Goal: Information Seeking & Learning: Check status

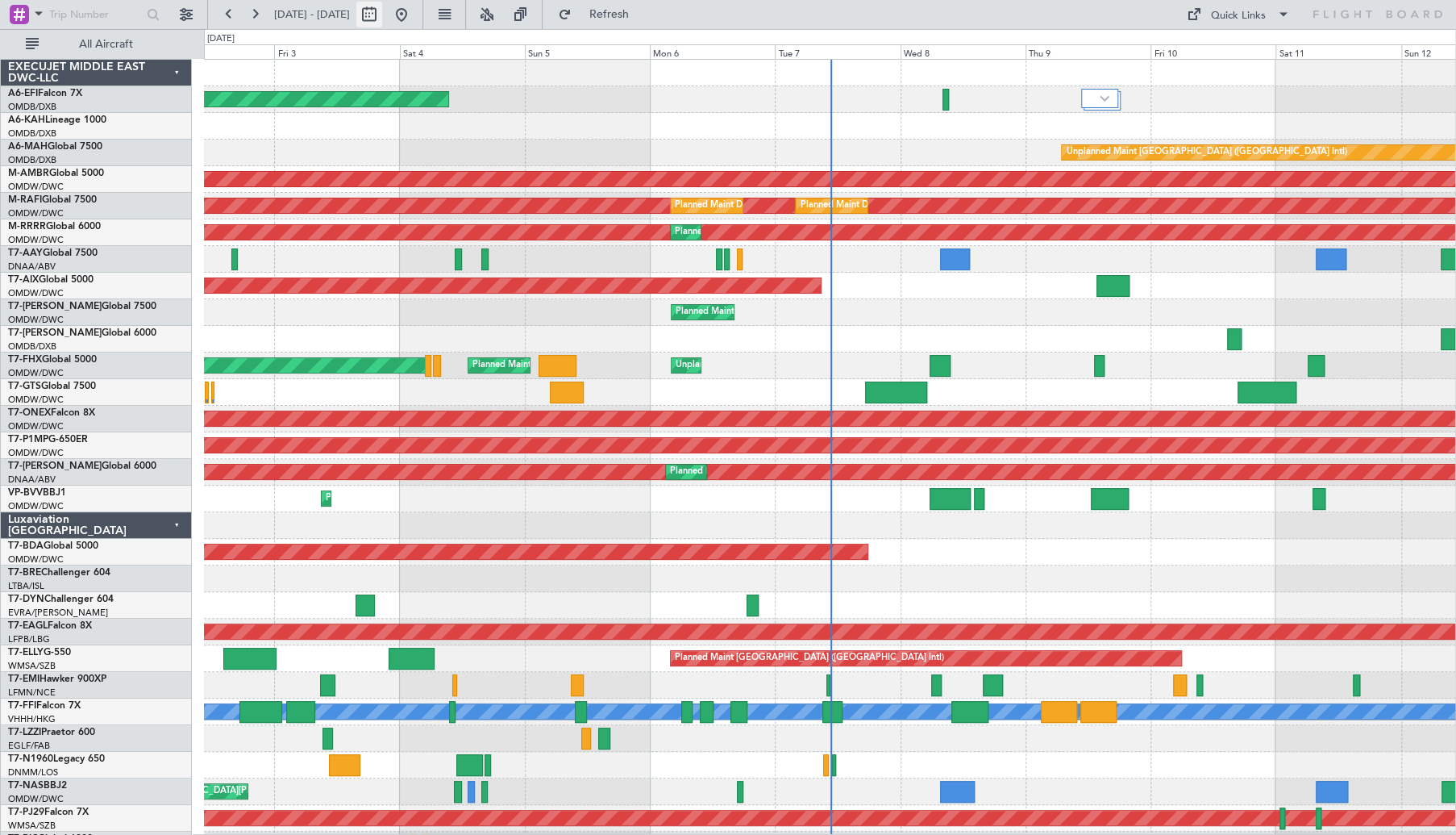
click at [382, 16] on button at bounding box center [369, 15] width 26 height 26
select select "10"
select select "2025"
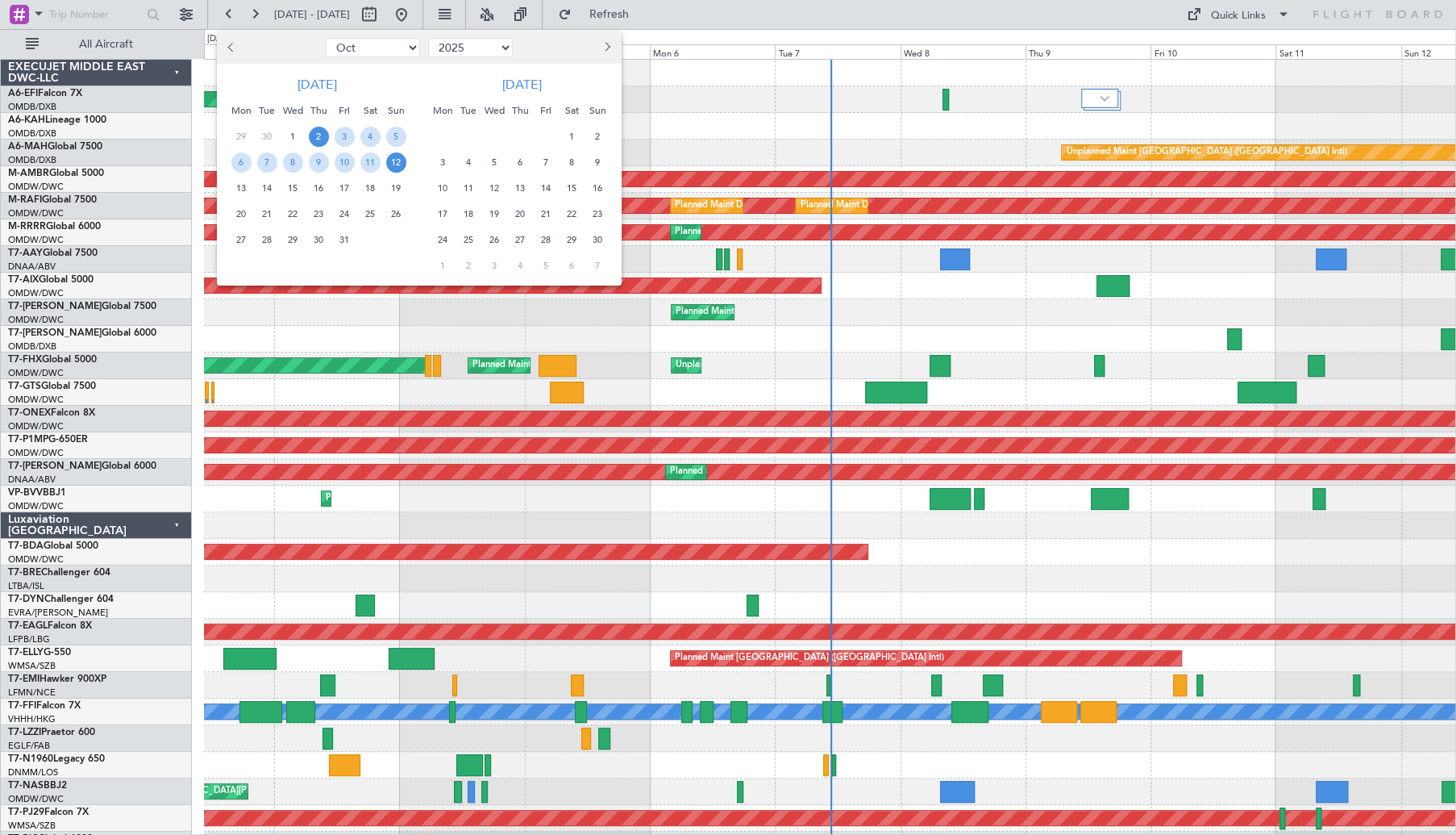
click at [237, 49] on button "Previous month" at bounding box center [232, 47] width 18 height 26
select select "9"
click at [358, 183] on div "20" at bounding box center [370, 188] width 26 height 26
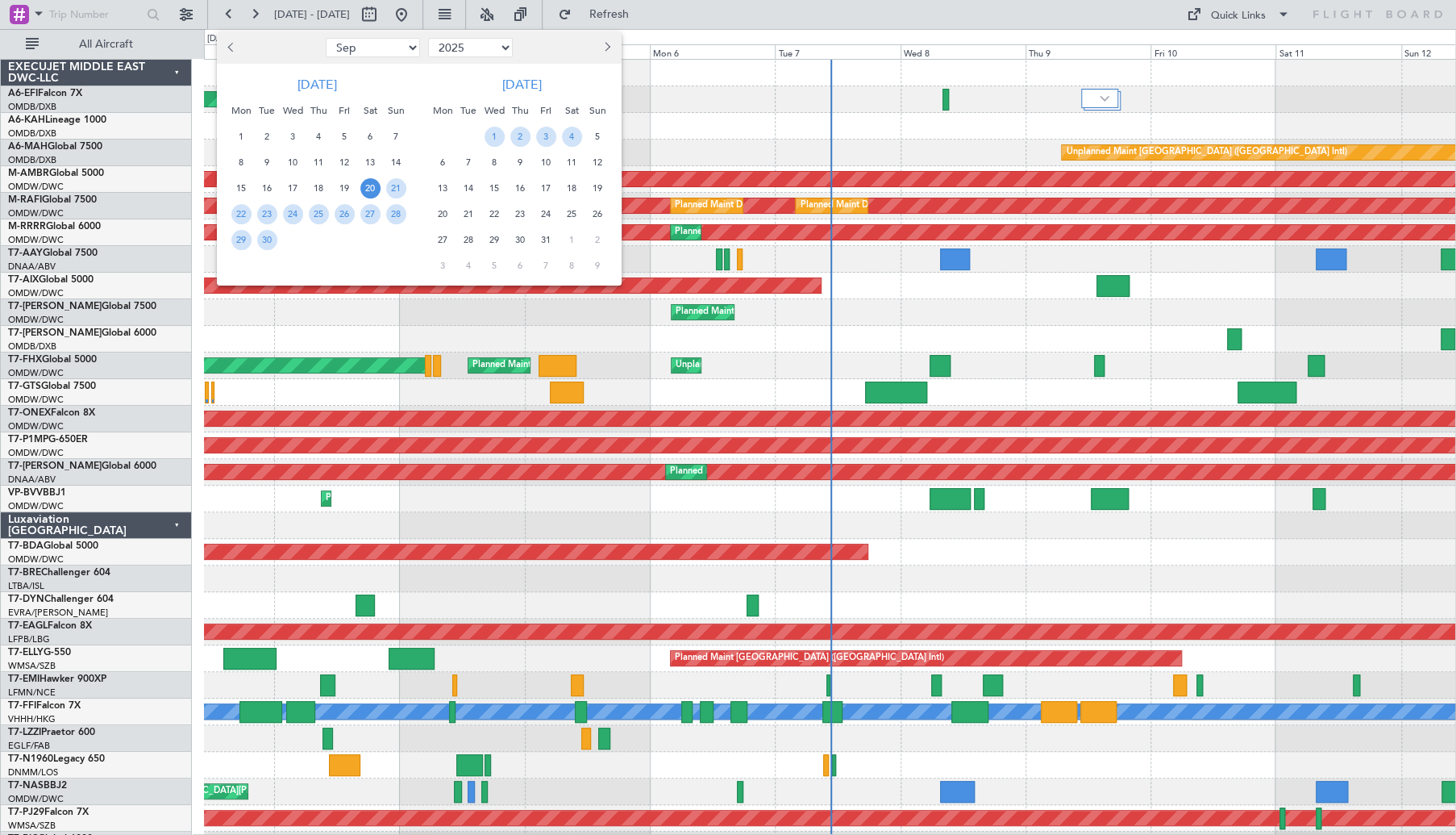
click at [366, 184] on span "20" at bounding box center [371, 188] width 21 height 21
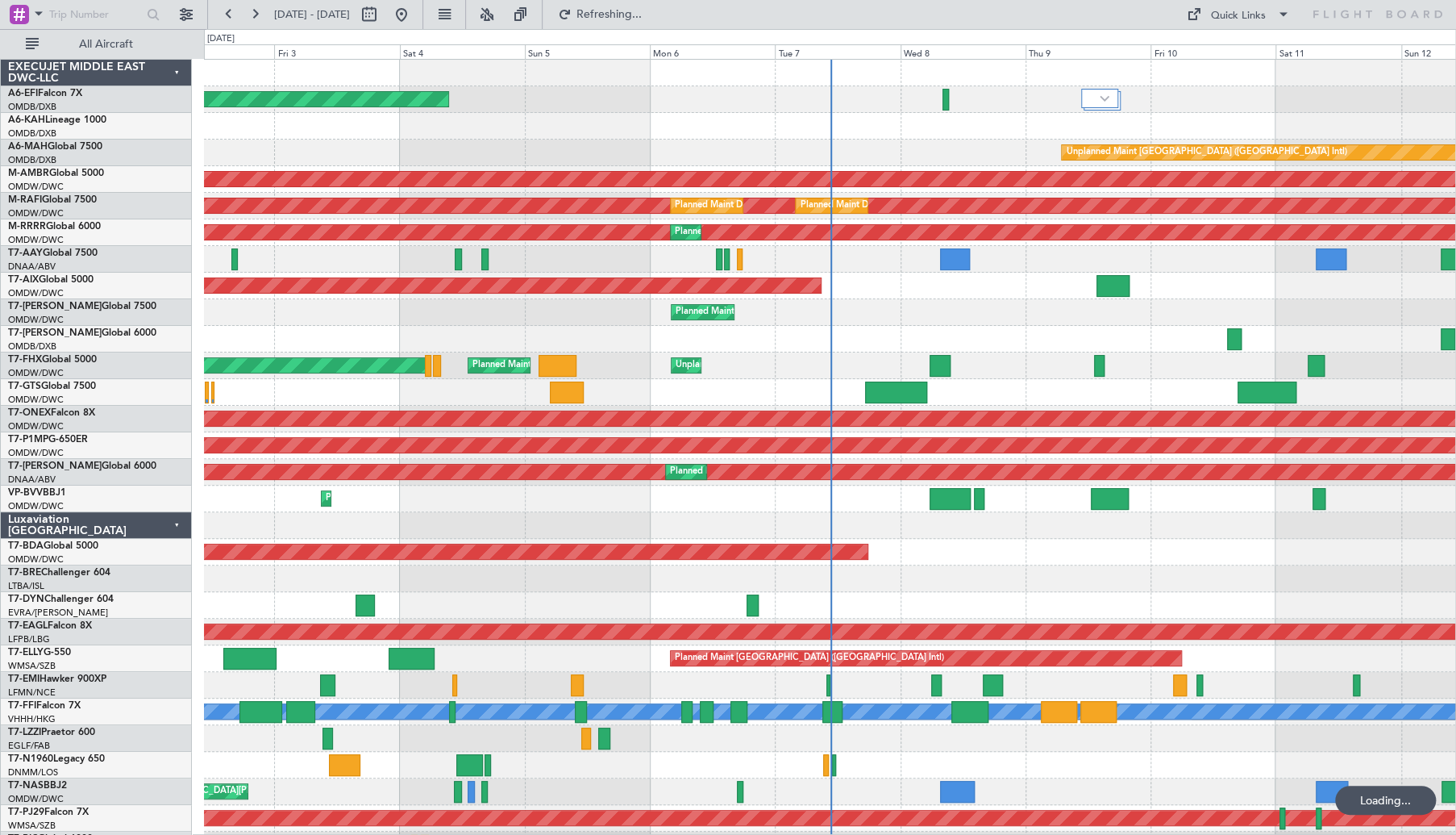
click at [366, 184] on span "20" at bounding box center [371, 188] width 21 height 21
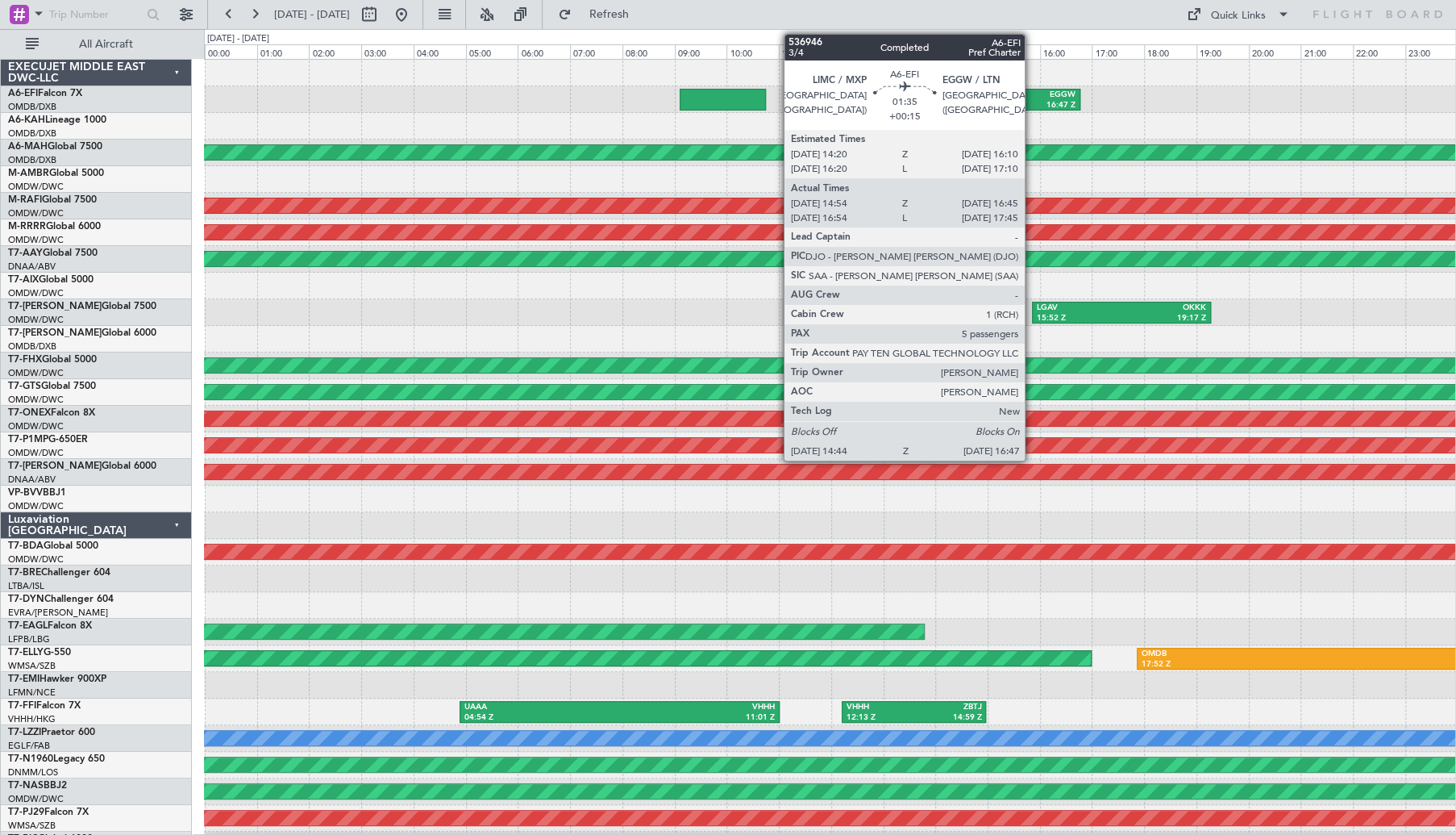
click at [1032, 103] on div "16:47 Z" at bounding box center [1050, 105] width 49 height 11
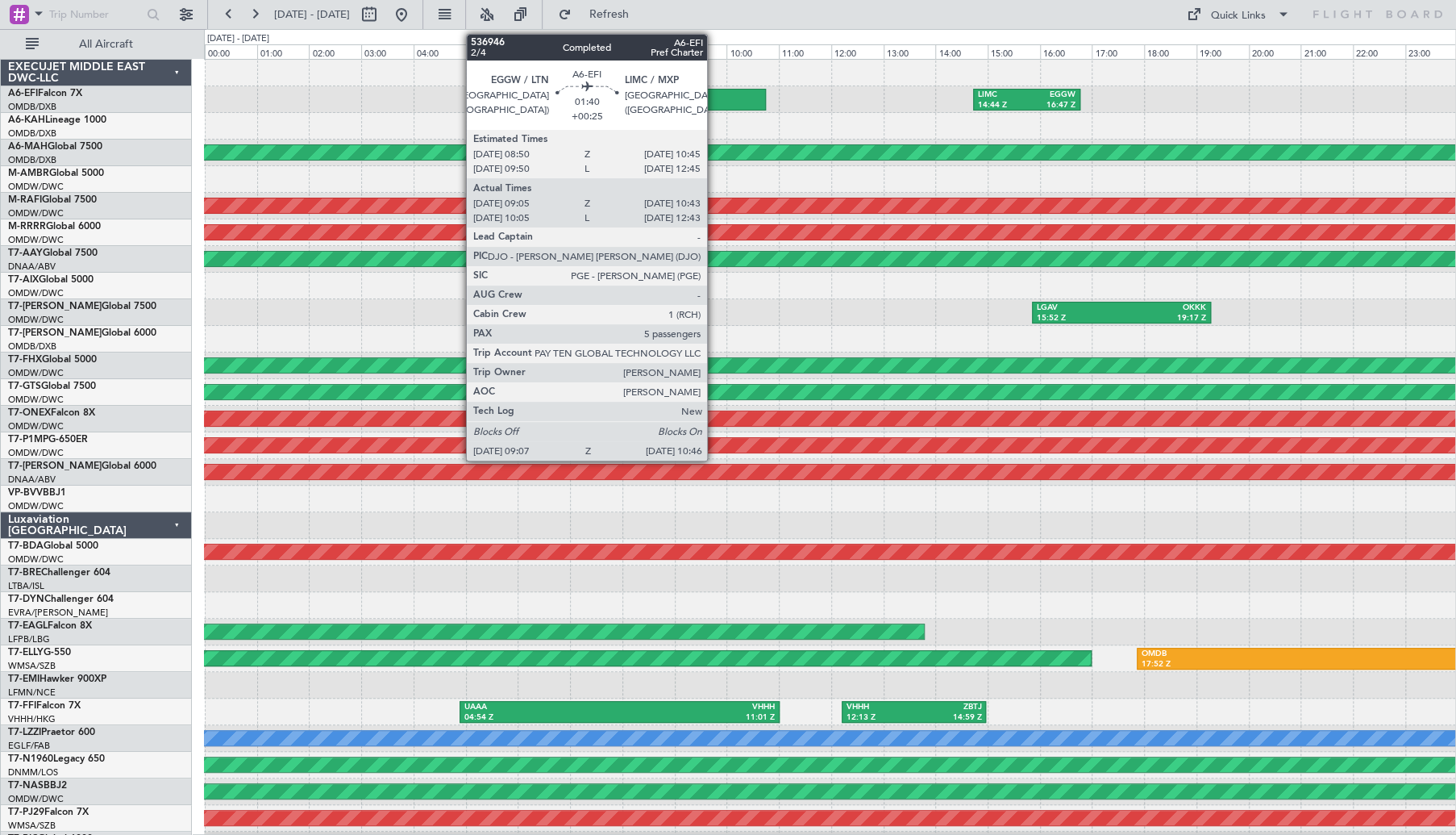
click at [716, 97] on div at bounding box center [722, 99] width 86 height 21
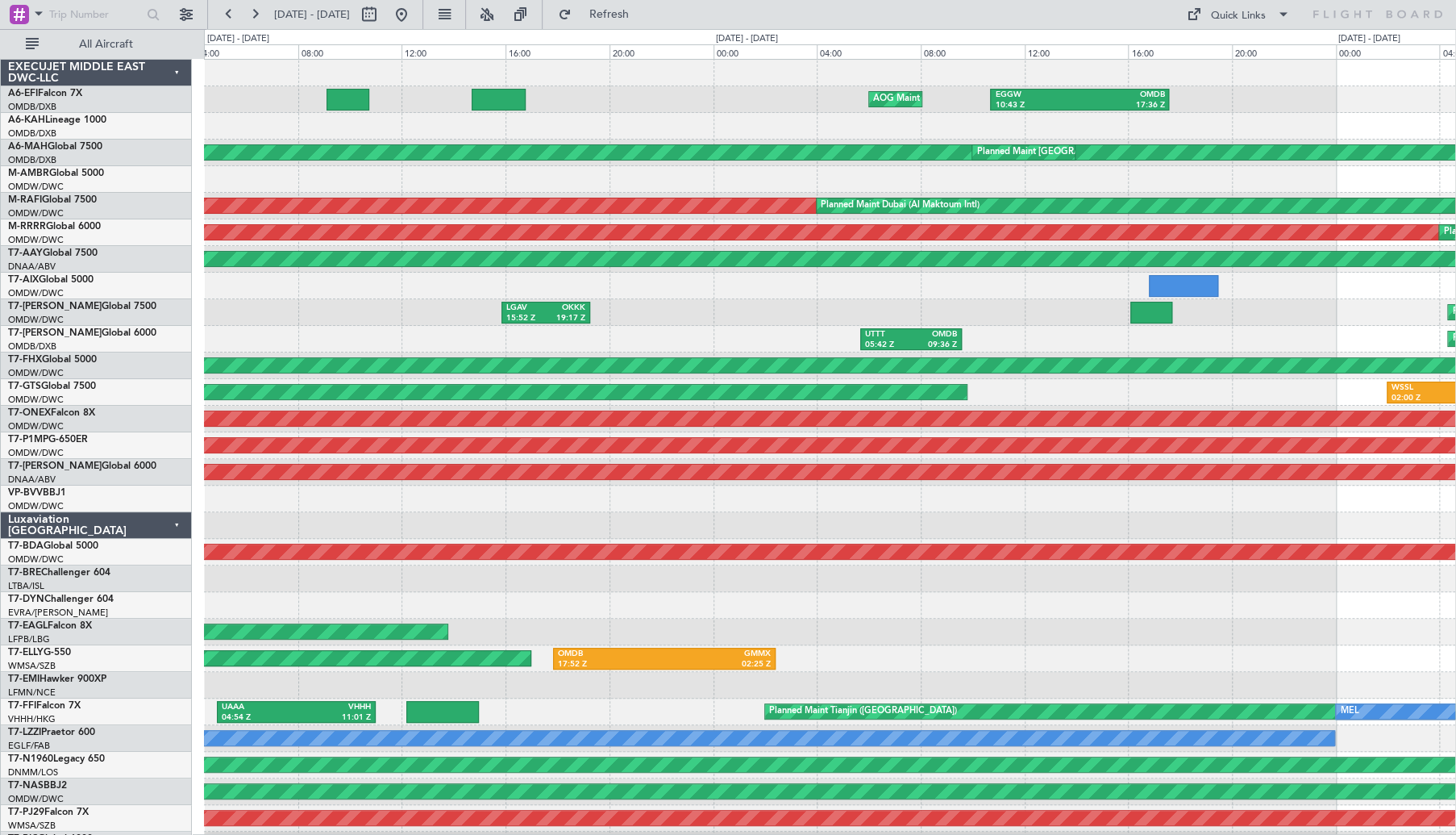
click at [763, 138] on div "LHBP 05:56 Z OMDB 11:36 Z" at bounding box center [829, 126] width 1251 height 27
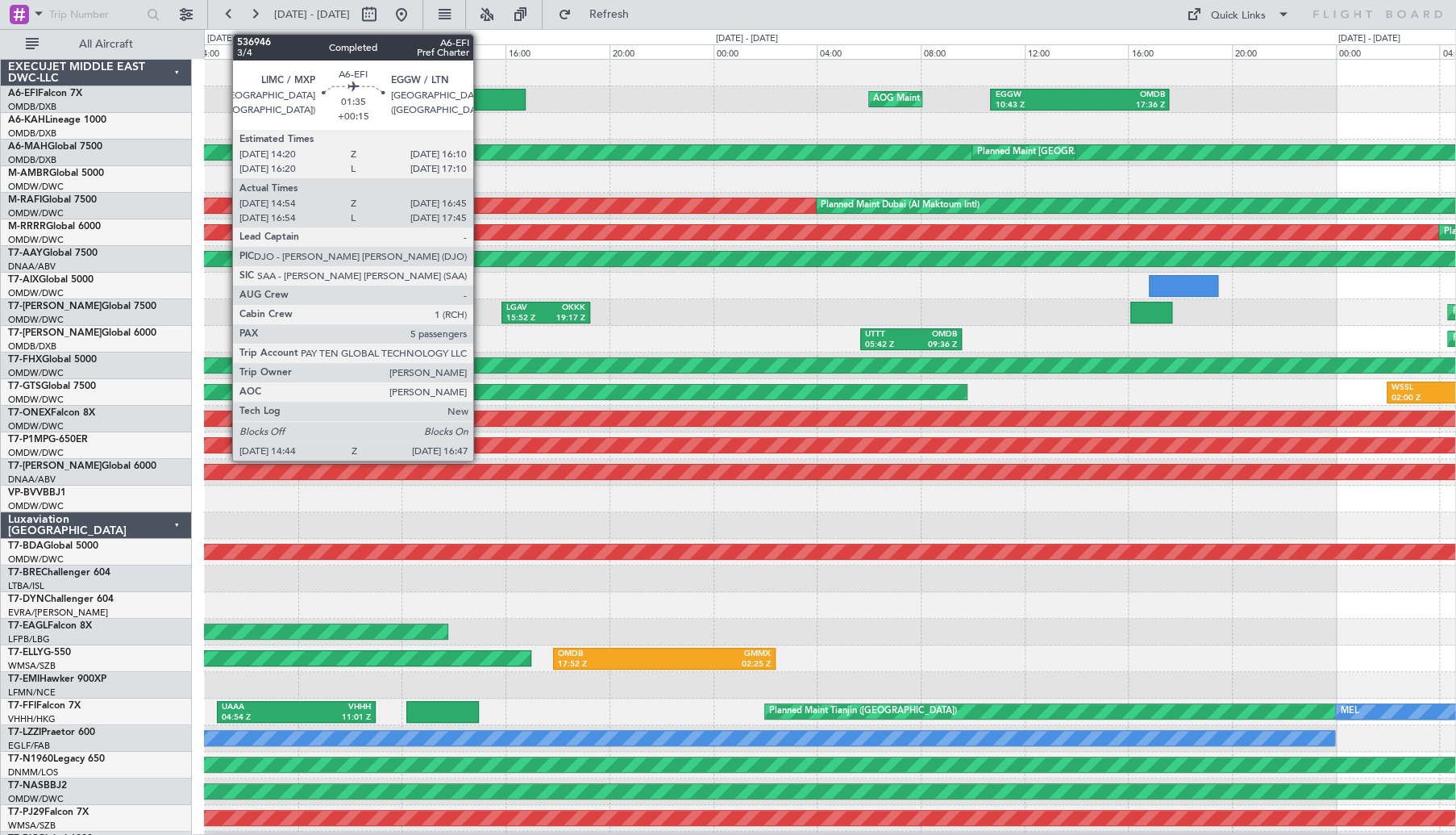
click at [480, 96] on div at bounding box center [498, 99] width 53 height 21
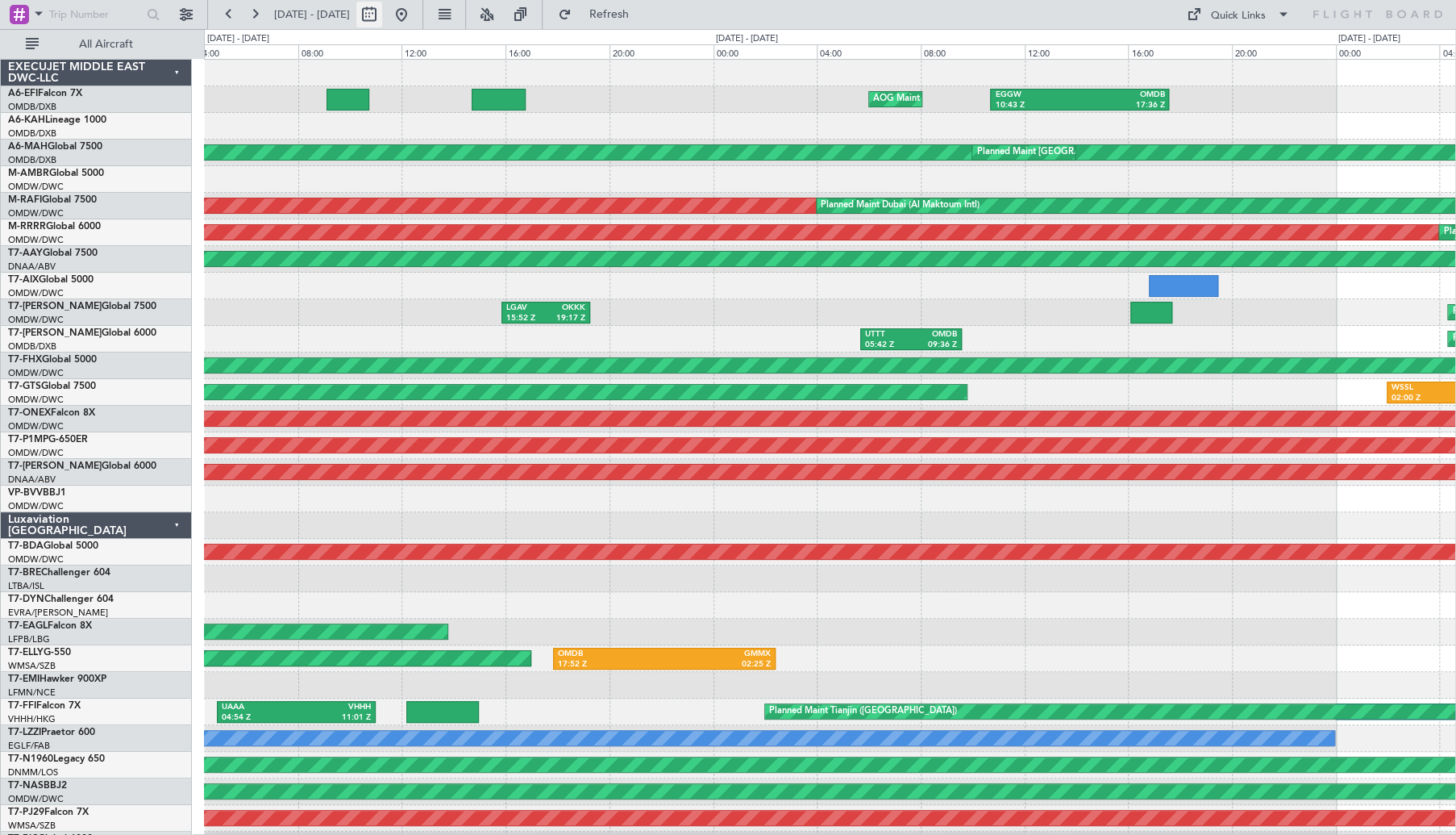
click at [382, 19] on button at bounding box center [369, 15] width 26 height 26
select select "9"
select select "2025"
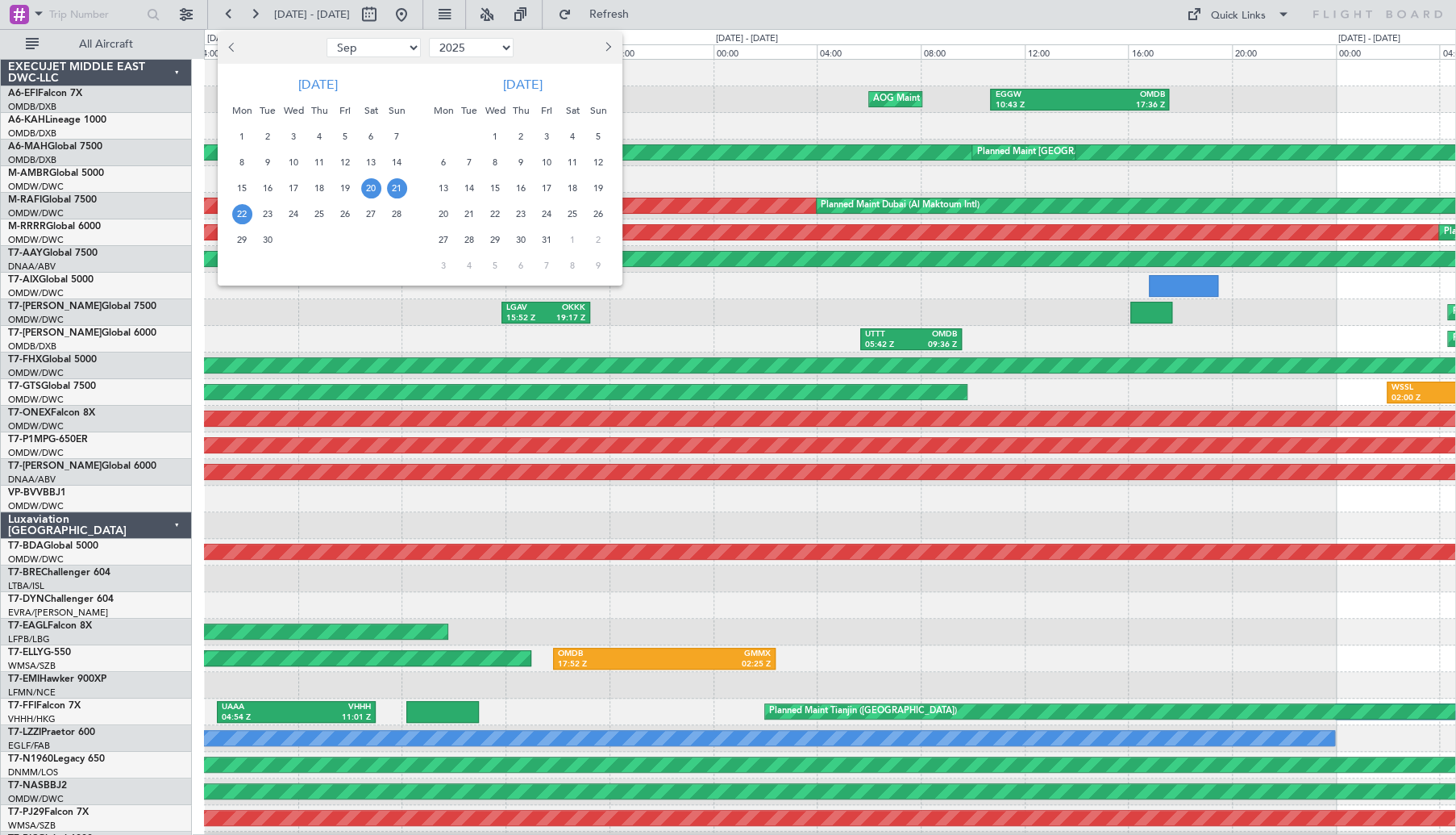
click at [396, 191] on span "21" at bounding box center [397, 188] width 21 height 21
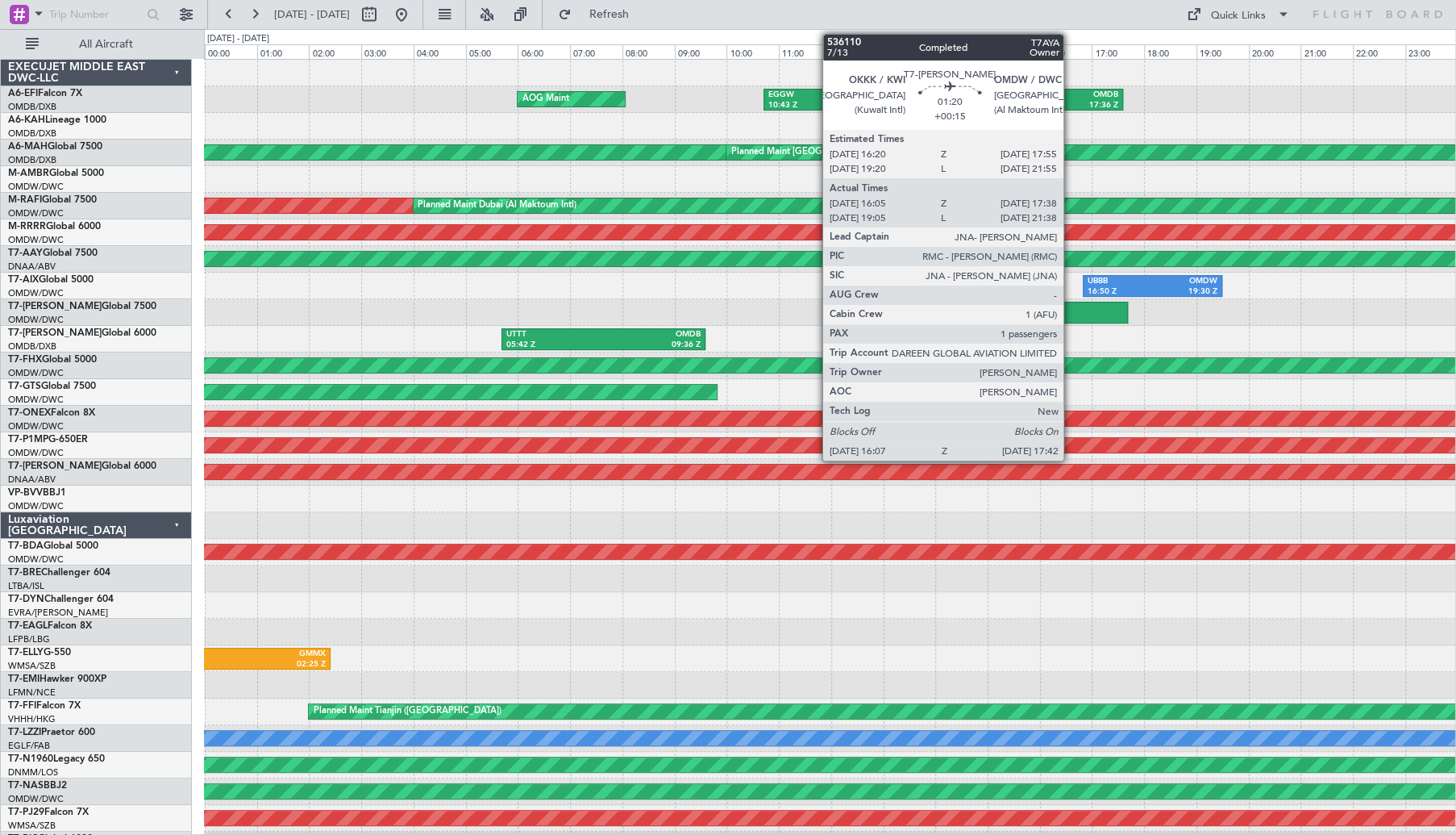
click at [1071, 311] on div at bounding box center [1086, 312] width 83 height 21
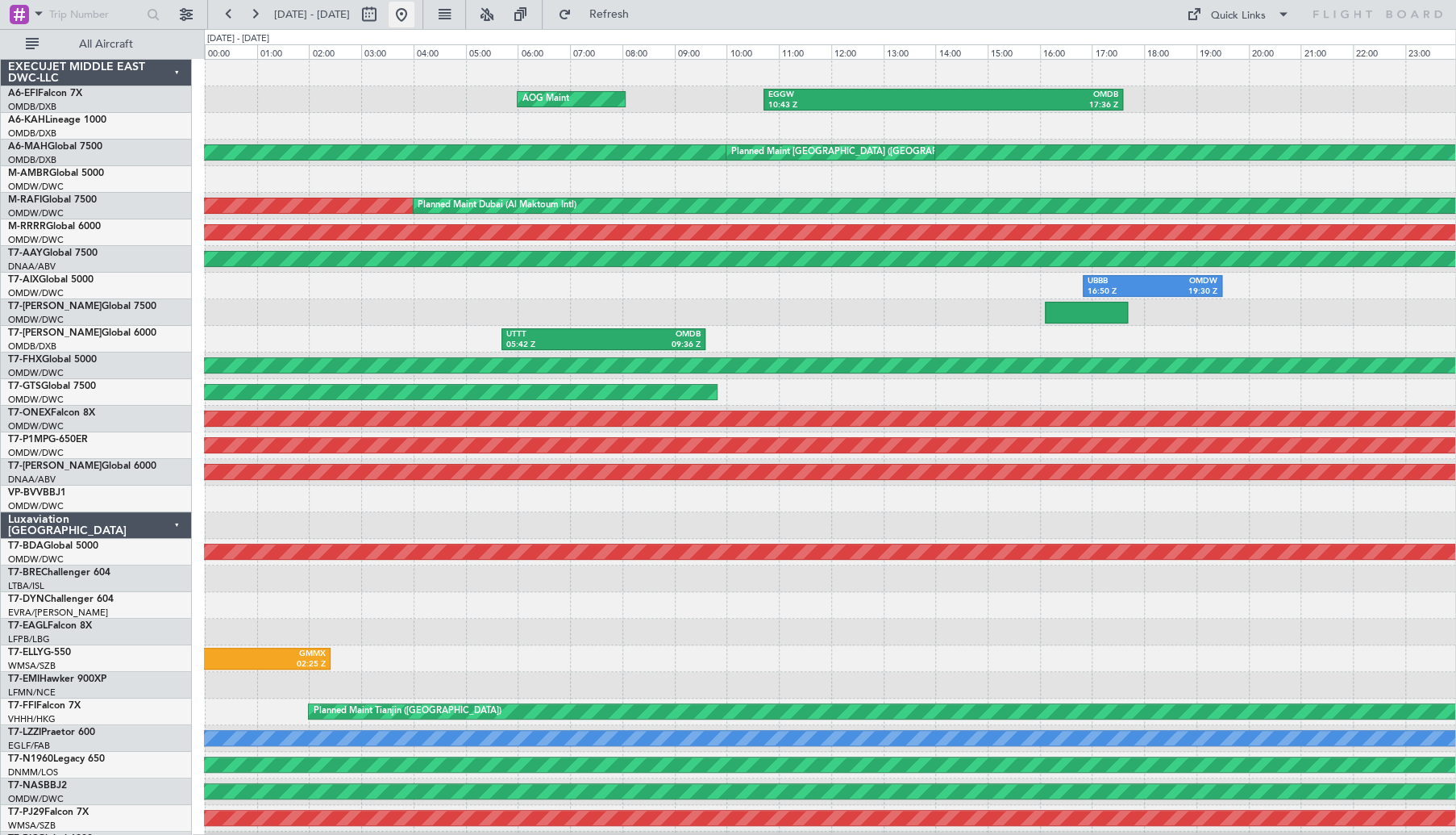
click at [414, 13] on button at bounding box center [401, 15] width 26 height 26
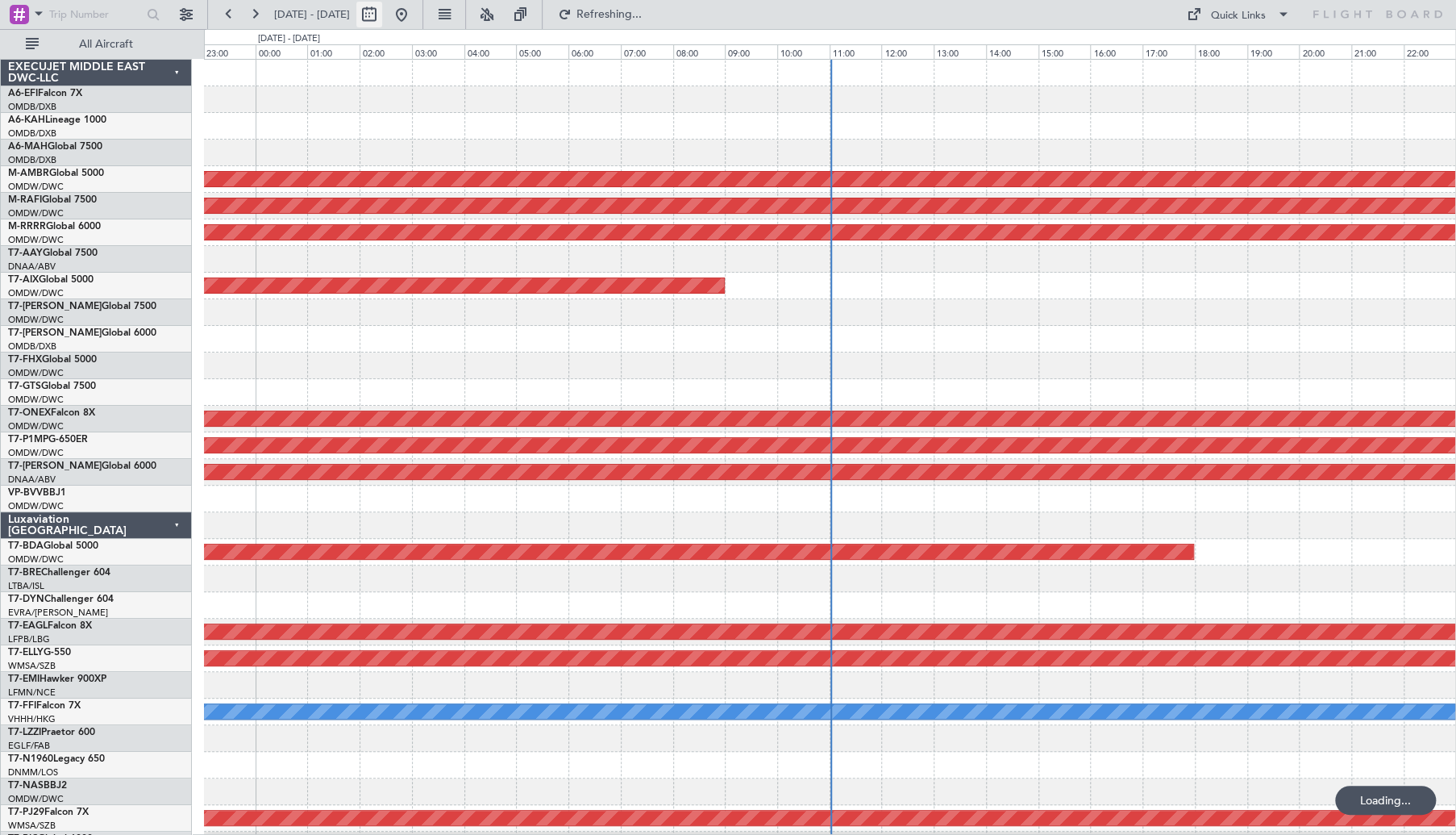
click at [382, 17] on button at bounding box center [369, 15] width 26 height 26
select select "10"
select select "2025"
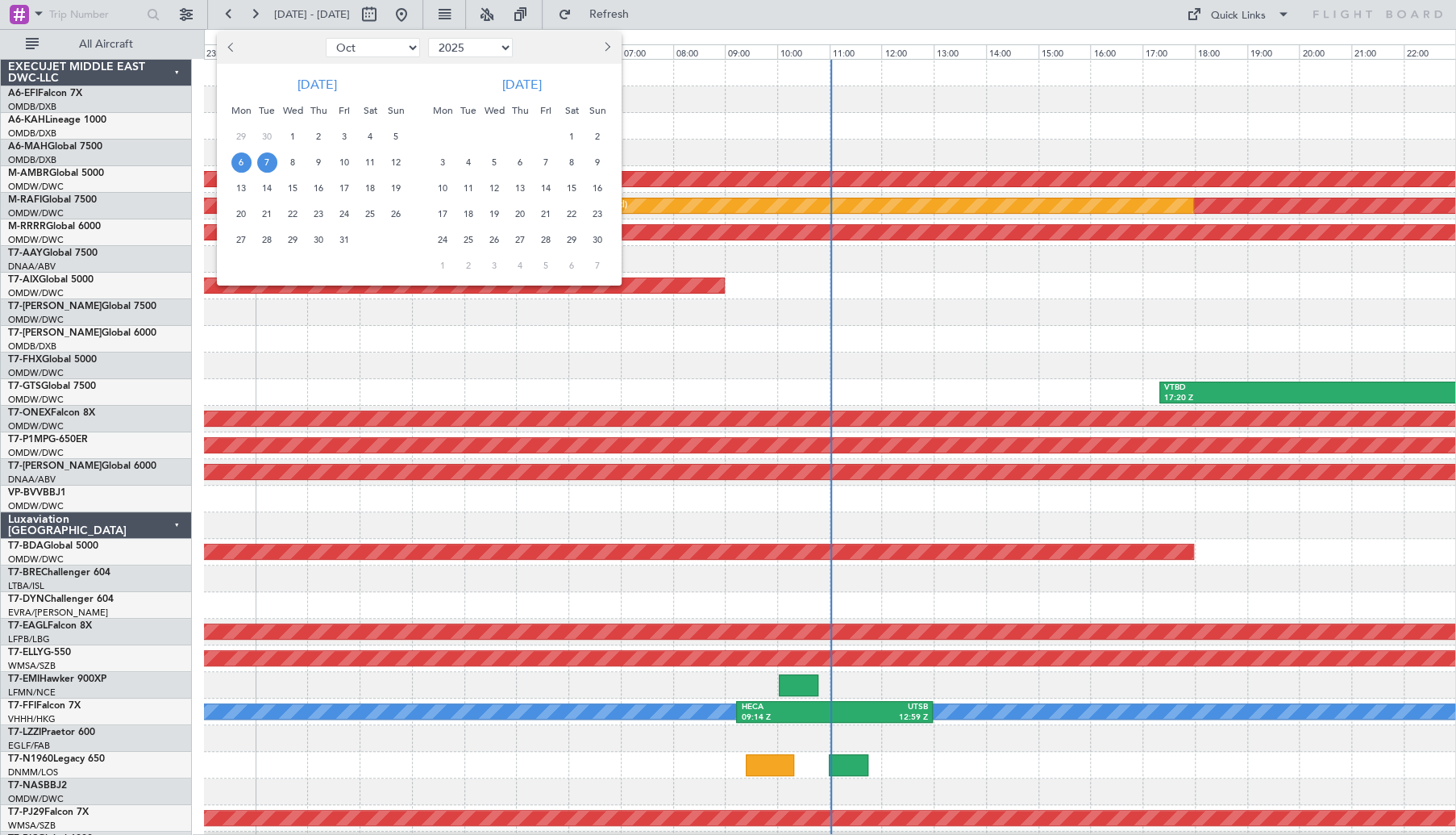
click at [232, 51] on span "Previous month" at bounding box center [233, 46] width 9 height 9
select select "9"
click at [367, 184] on span "20" at bounding box center [371, 188] width 21 height 21
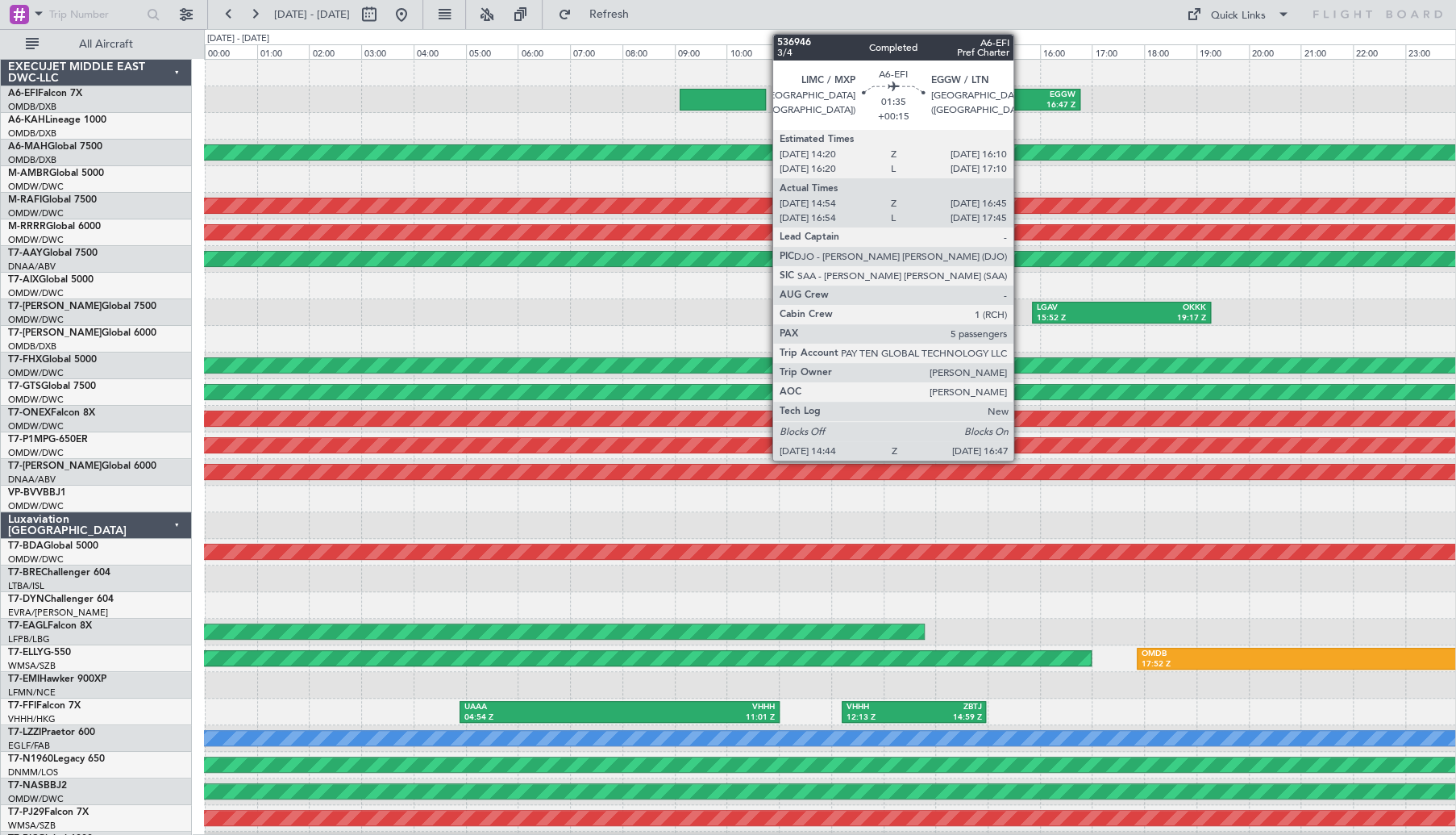
click at [1020, 92] on div "LIMC" at bounding box center [1001, 95] width 49 height 11
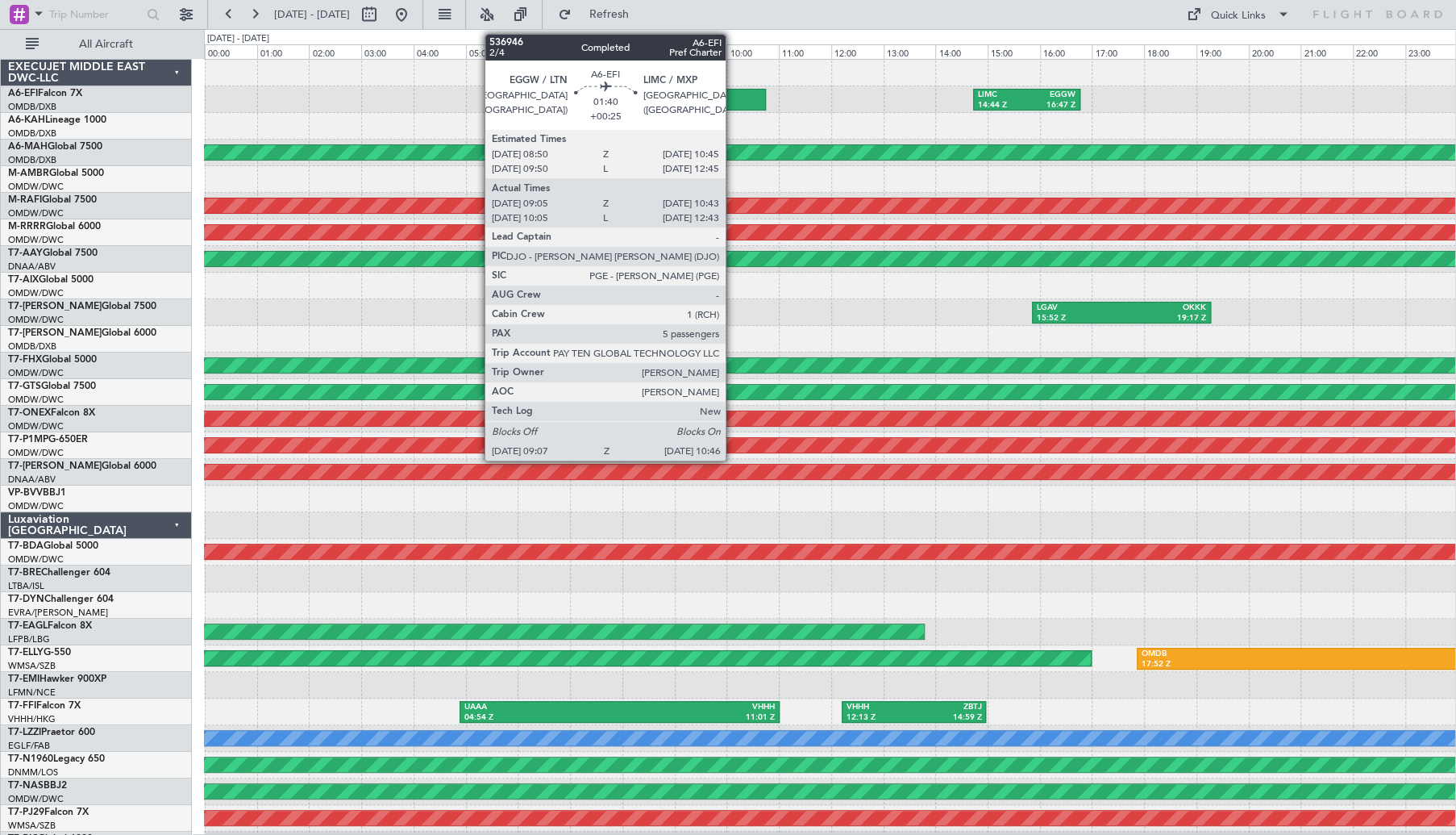
click at [733, 95] on div at bounding box center [722, 99] width 86 height 21
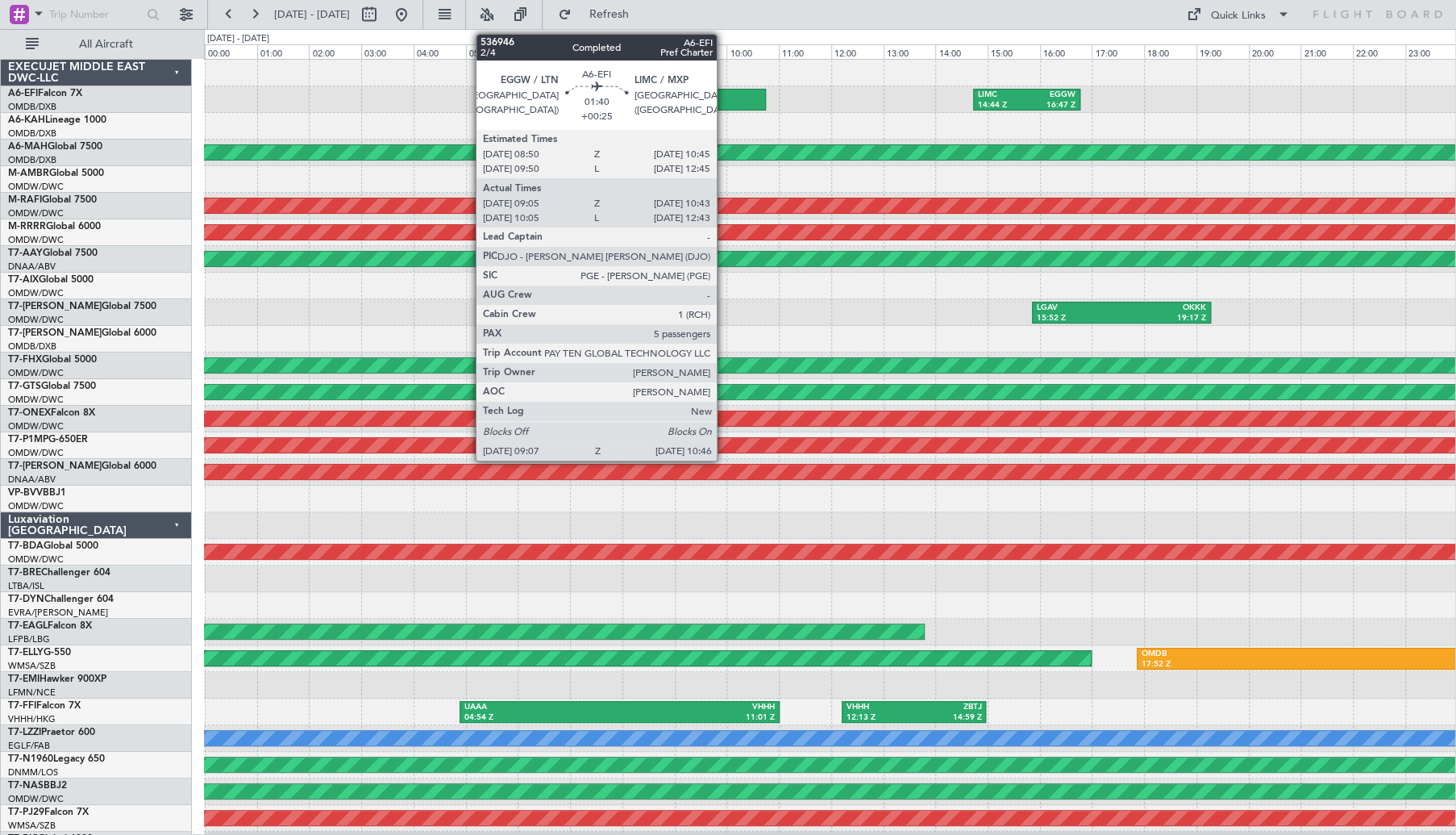
click at [724, 97] on div at bounding box center [722, 99] width 86 height 21
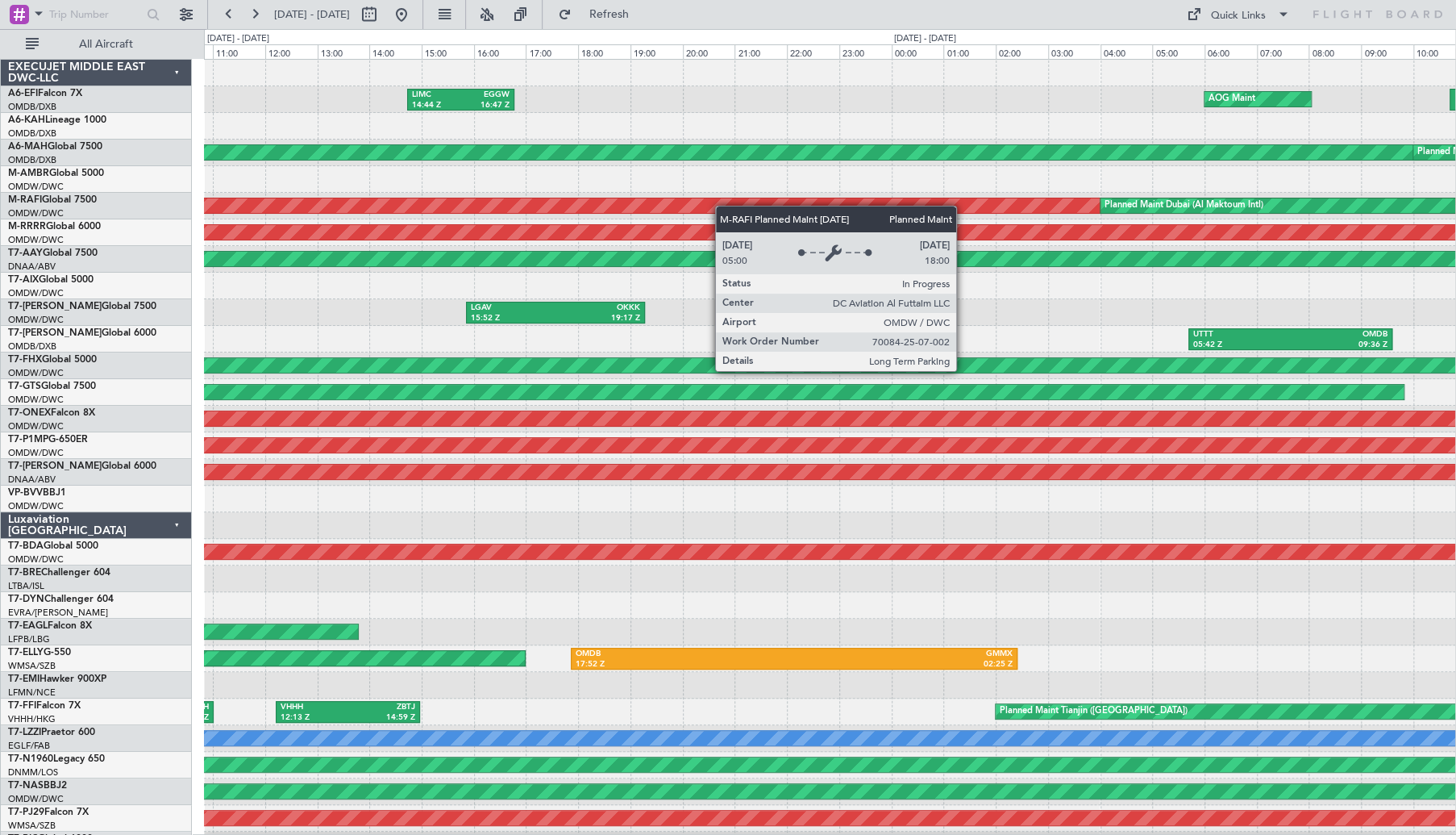
click at [660, 206] on div "LIMC 14:44 Z EGGW 16:47 Z AOG Maint EGGW 10:43 Z OMDB 17:36 Z Planned Maint [GE…" at bounding box center [829, 539] width 1251 height 958
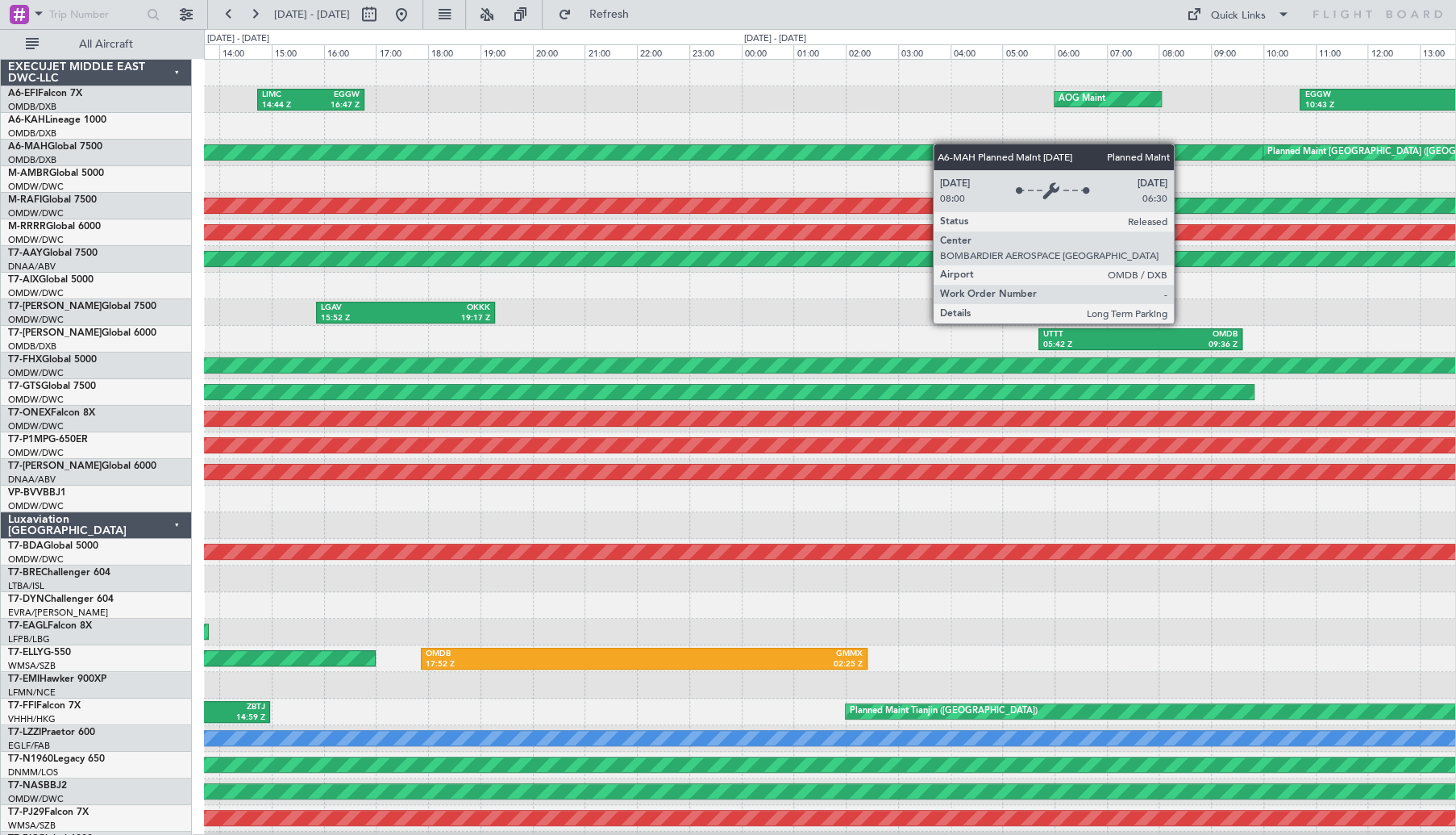
click at [914, 146] on div "LIMC 14:44 Z EGGW 16:47 Z AOG Maint EGGW 10:43 Z OMDB 17:36 Z Planned Maint [GE…" at bounding box center [829, 539] width 1251 height 958
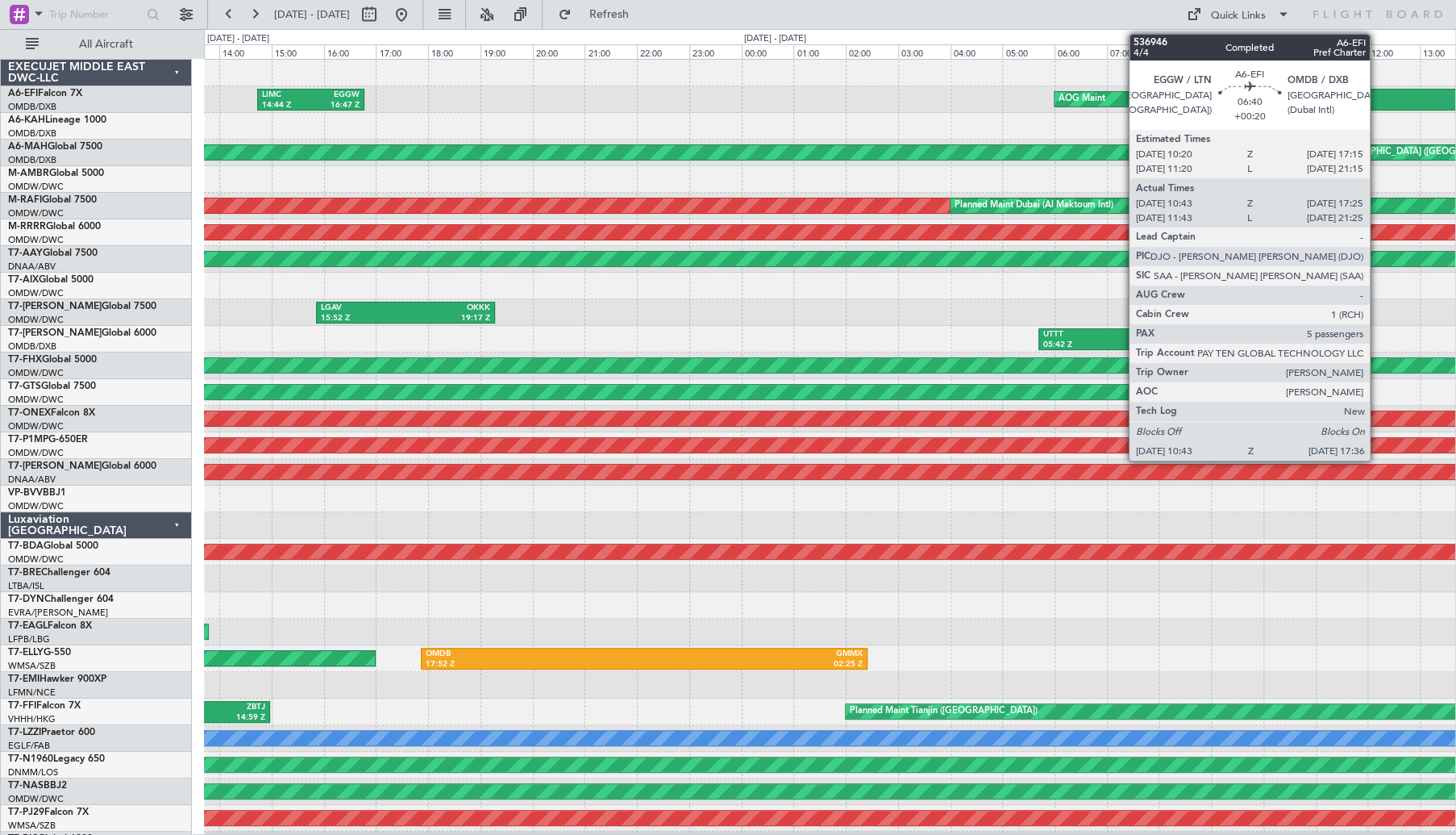
click at [899, 76] on div at bounding box center [829, 73] width 1251 height 27
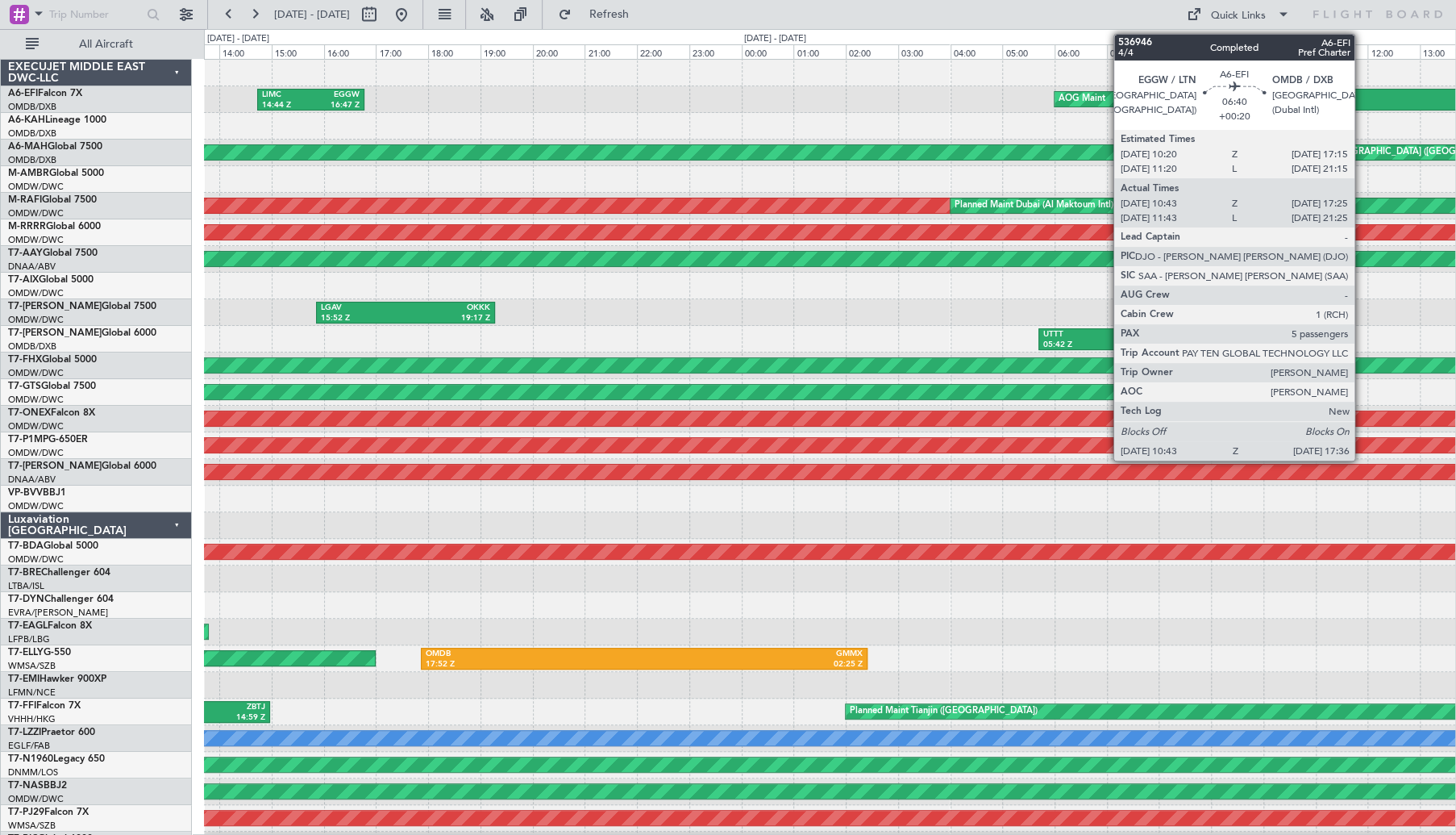
click at [1362, 98] on div "EGGW" at bounding box center [1392, 95] width 175 height 11
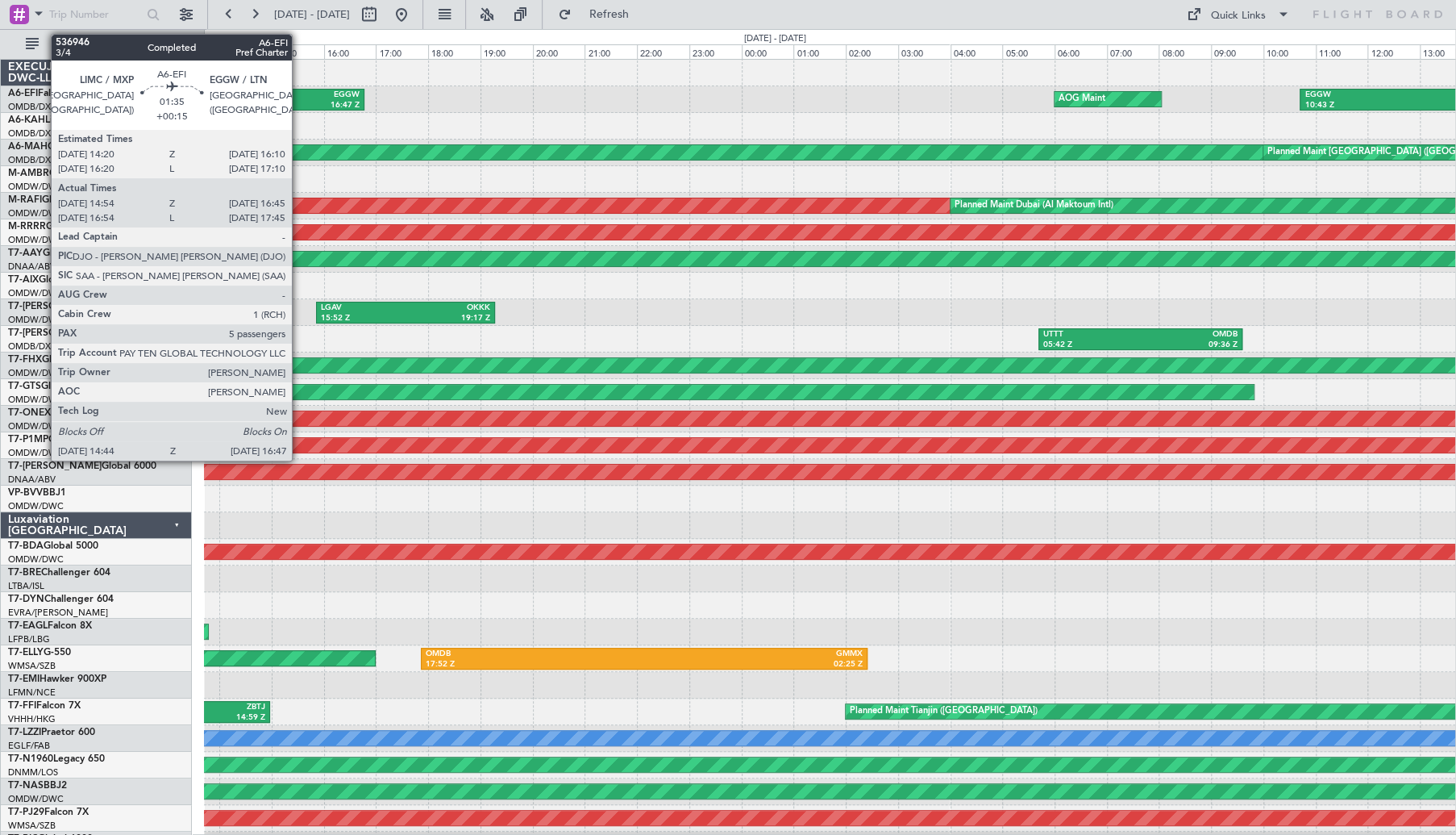
click at [299, 96] on div "LIMC" at bounding box center [286, 95] width 49 height 11
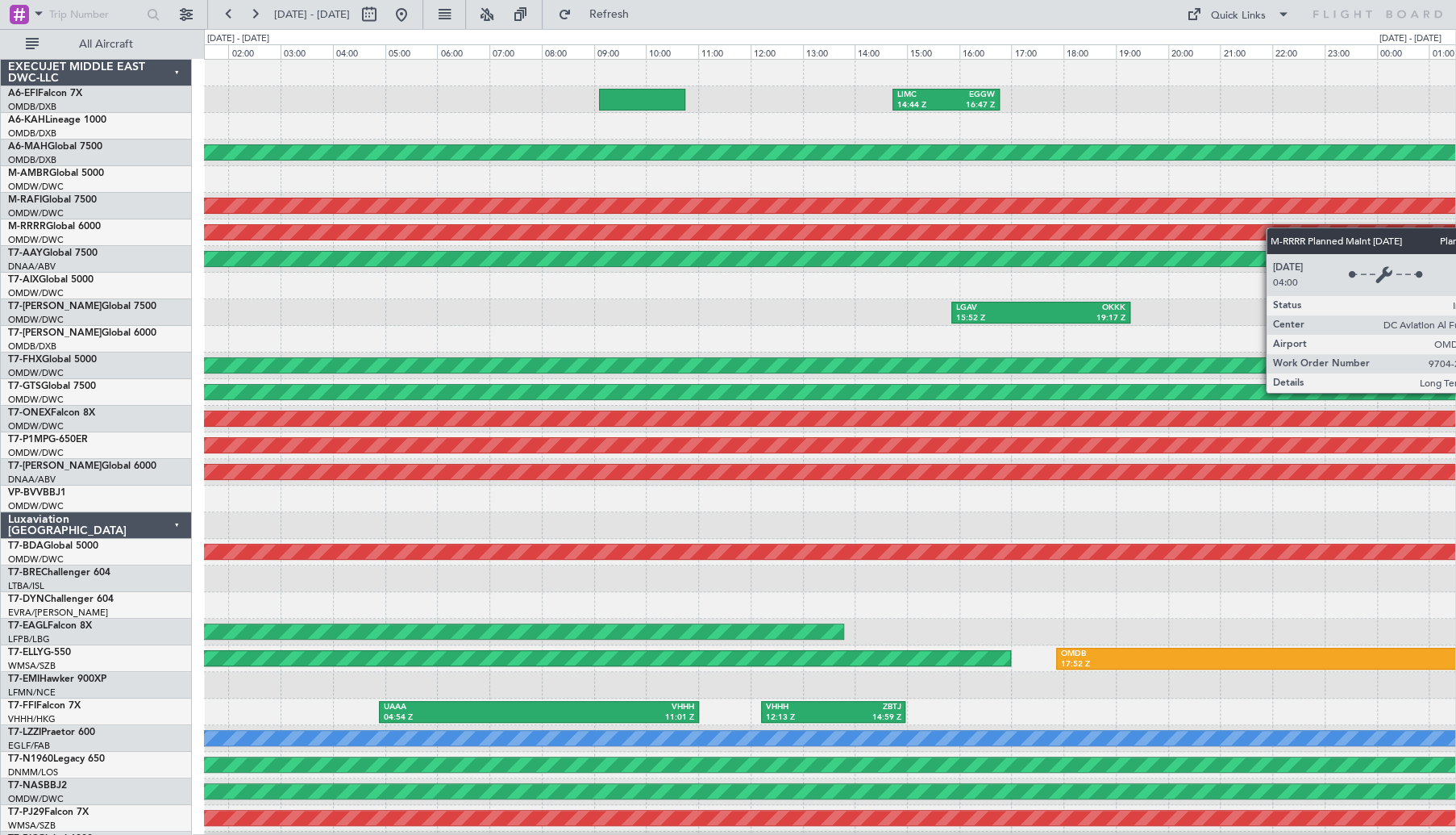
click at [1310, 233] on div "LIMC 14:44 Z EGGW 16:47 Z AOG Maint Planned Maint [GEOGRAPHIC_DATA] ([GEOGRAPHI…" at bounding box center [829, 539] width 1251 height 958
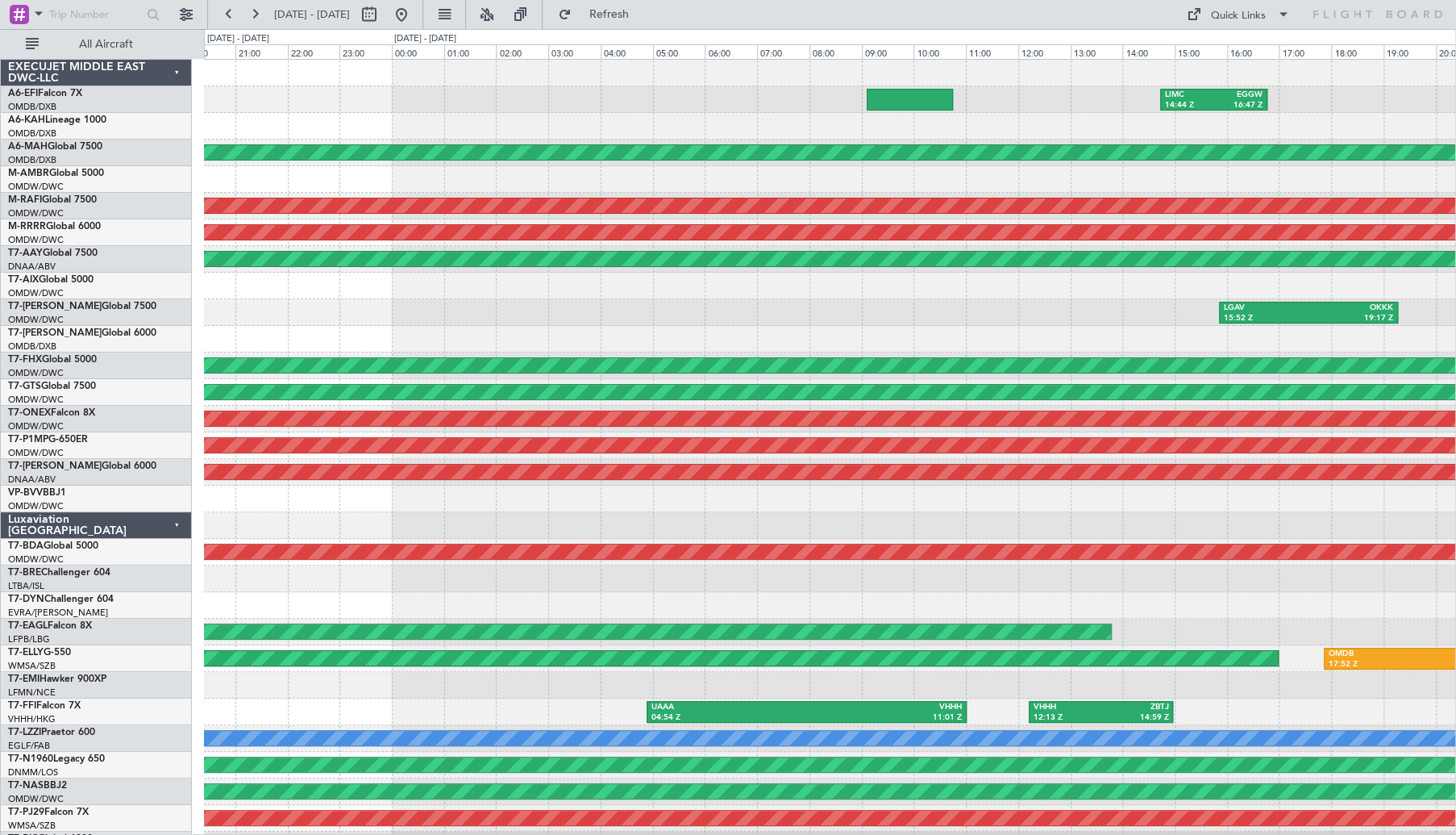
click at [1049, 177] on div "LIMC 14:44 Z EGGW 16:47 Z Planned Maint [GEOGRAPHIC_DATA] ([GEOGRAPHIC_DATA]) P…" at bounding box center [829, 539] width 1251 height 958
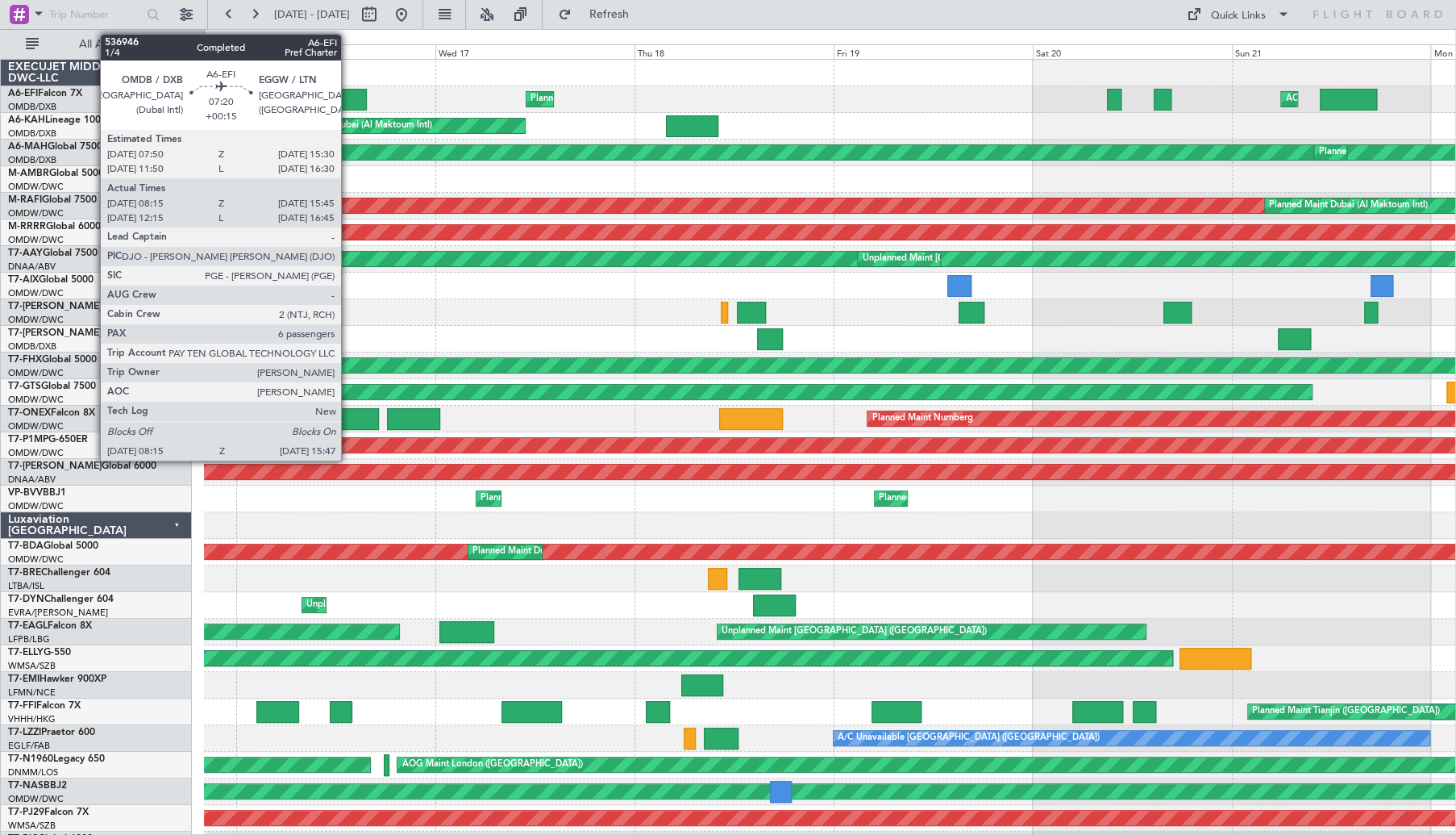
click at [348, 97] on div at bounding box center [335, 99] width 62 height 21
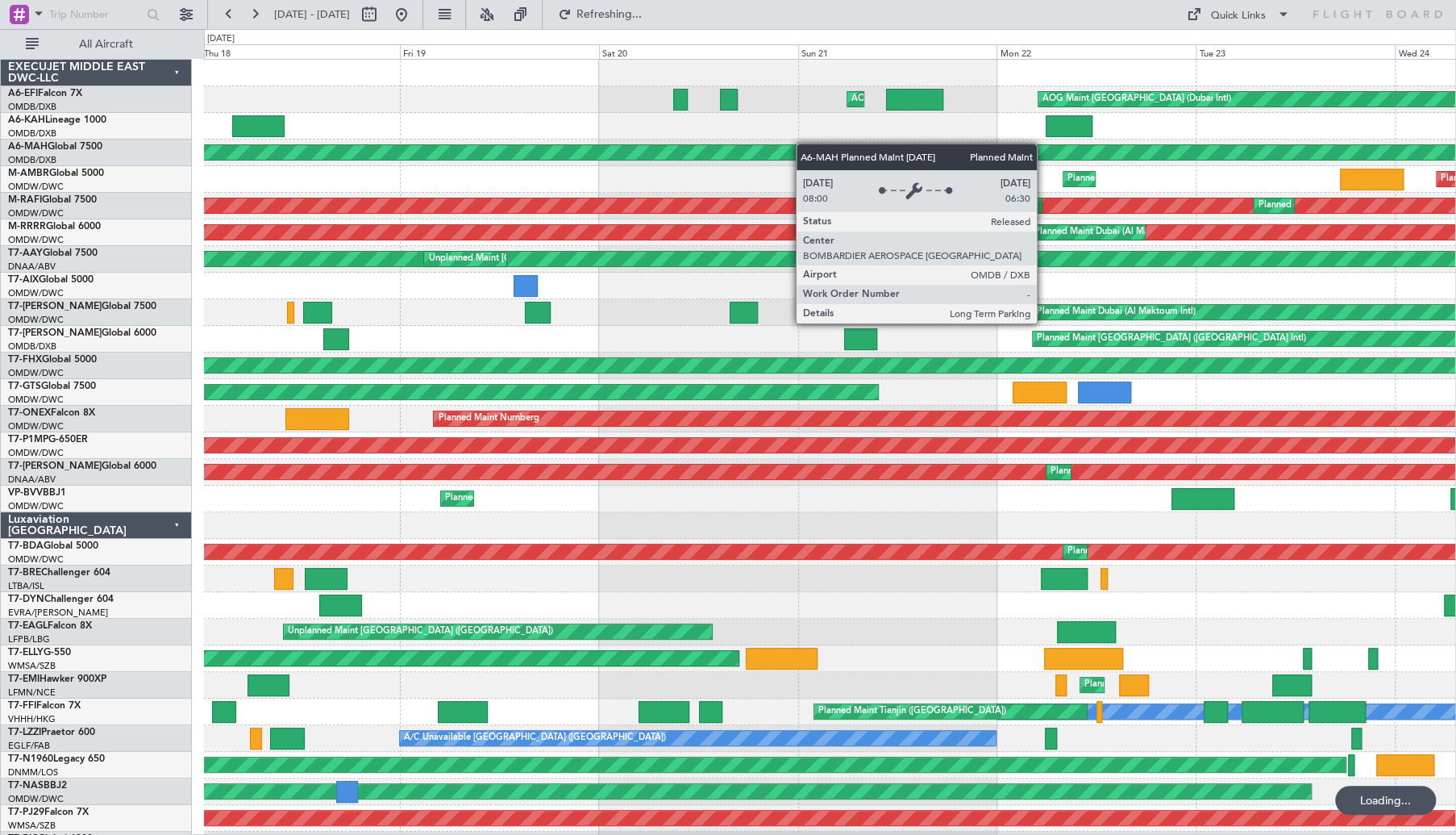
click at [645, 158] on div "AOG Maint AOG Maint [GEOGRAPHIC_DATA] (Dubai Intl) Planned Maint [GEOGRAPHIC_DA…" at bounding box center [829, 539] width 1251 height 958
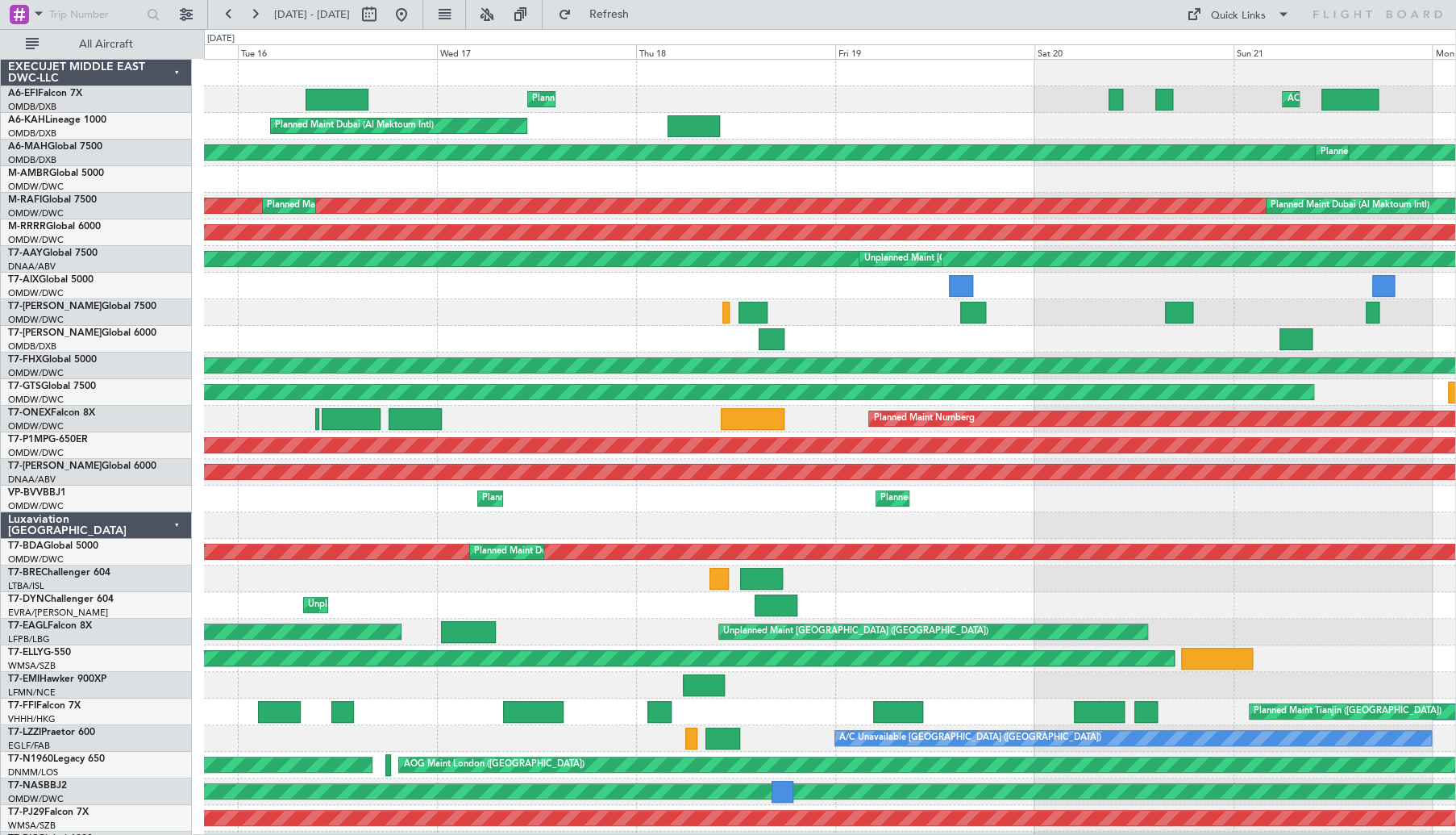
click at [984, 194] on div "AOG Maint Planned Maint [GEOGRAPHIC_DATA] ([GEOGRAPHIC_DATA]) AOG Maint [GEOGRA…" at bounding box center [829, 539] width 1251 height 958
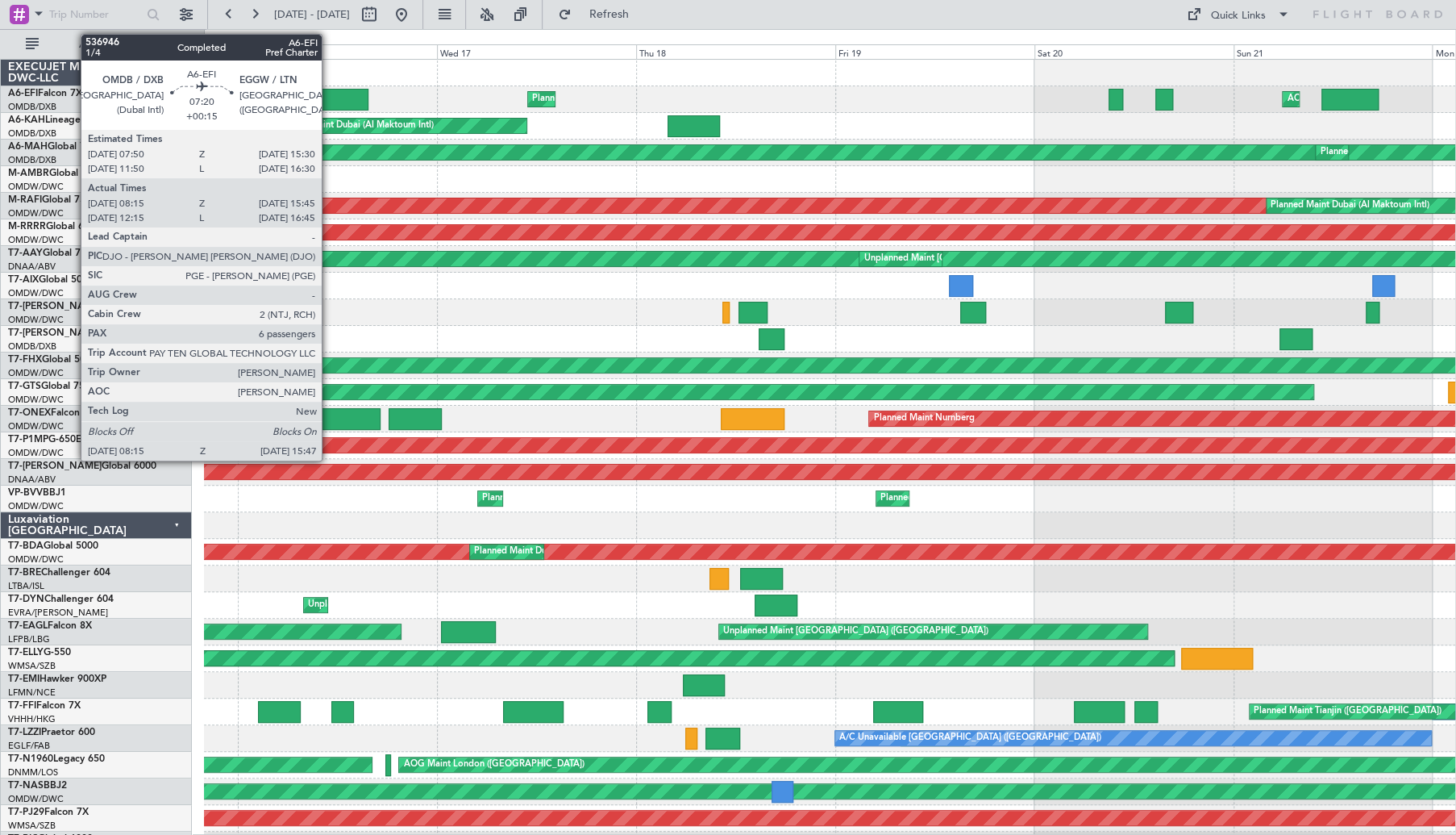
click at [329, 94] on div at bounding box center [336, 99] width 62 height 21
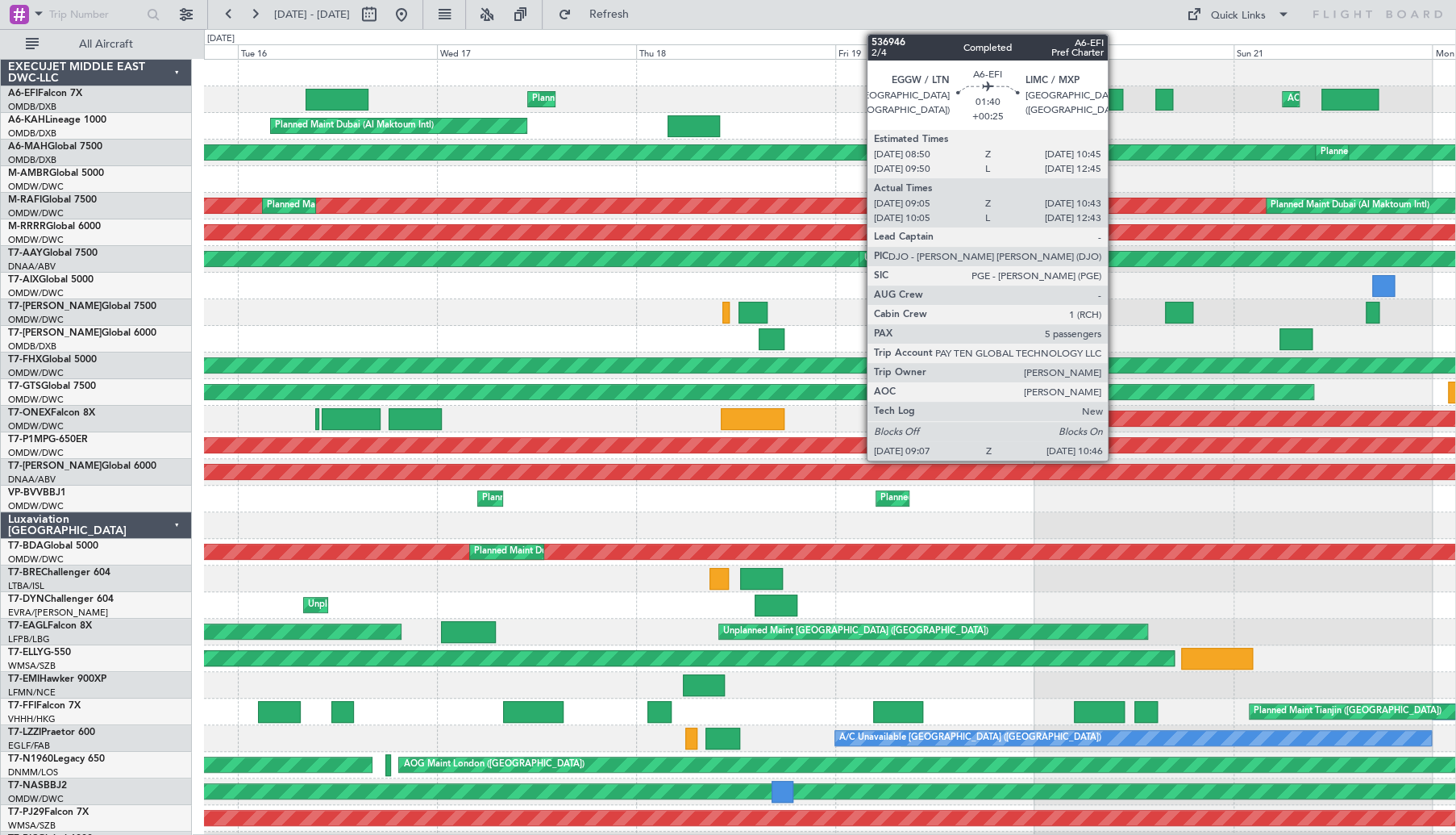
click at [1115, 98] on div at bounding box center [1115, 99] width 14 height 21
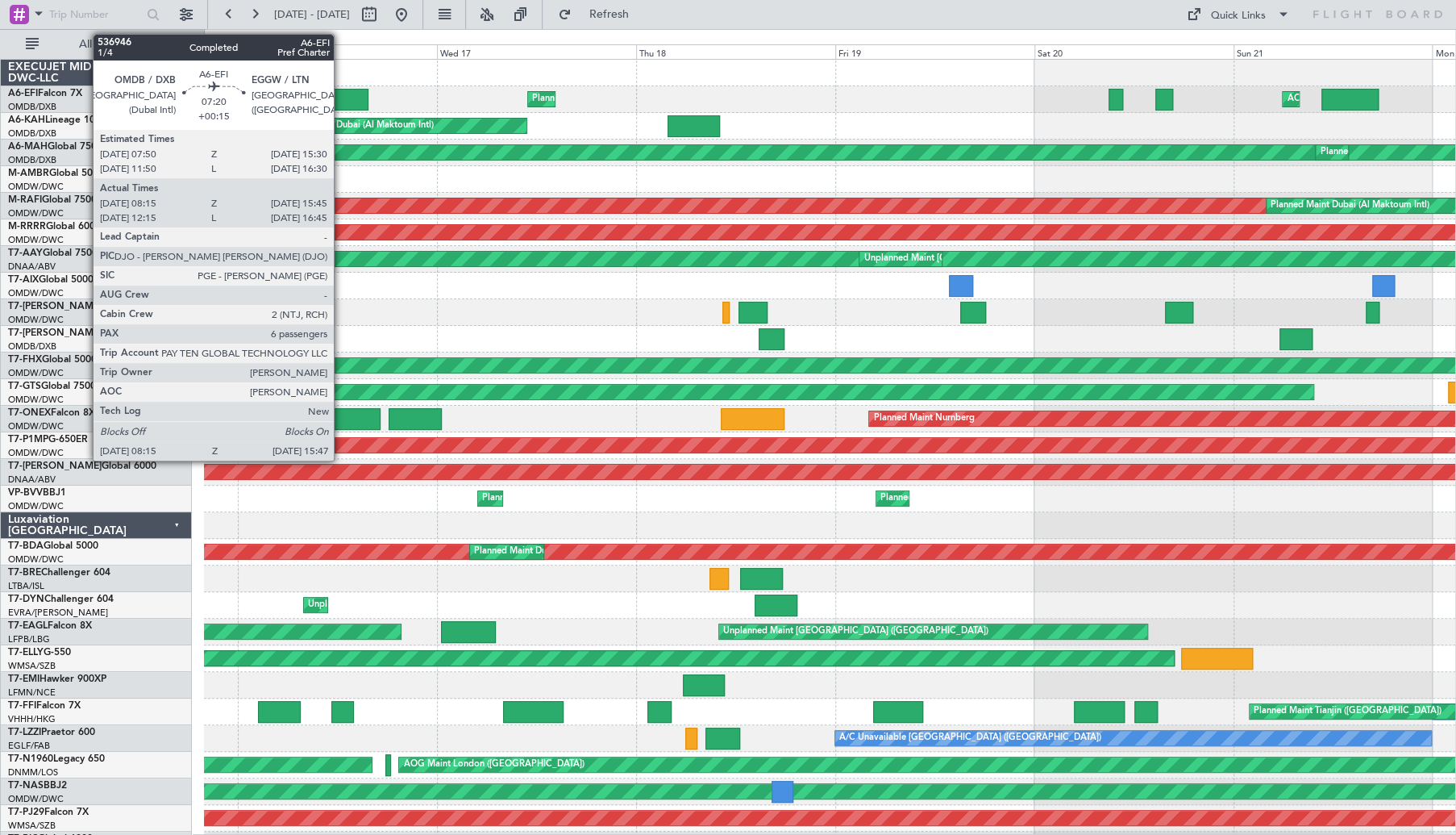
click at [341, 96] on div at bounding box center [336, 99] width 62 height 21
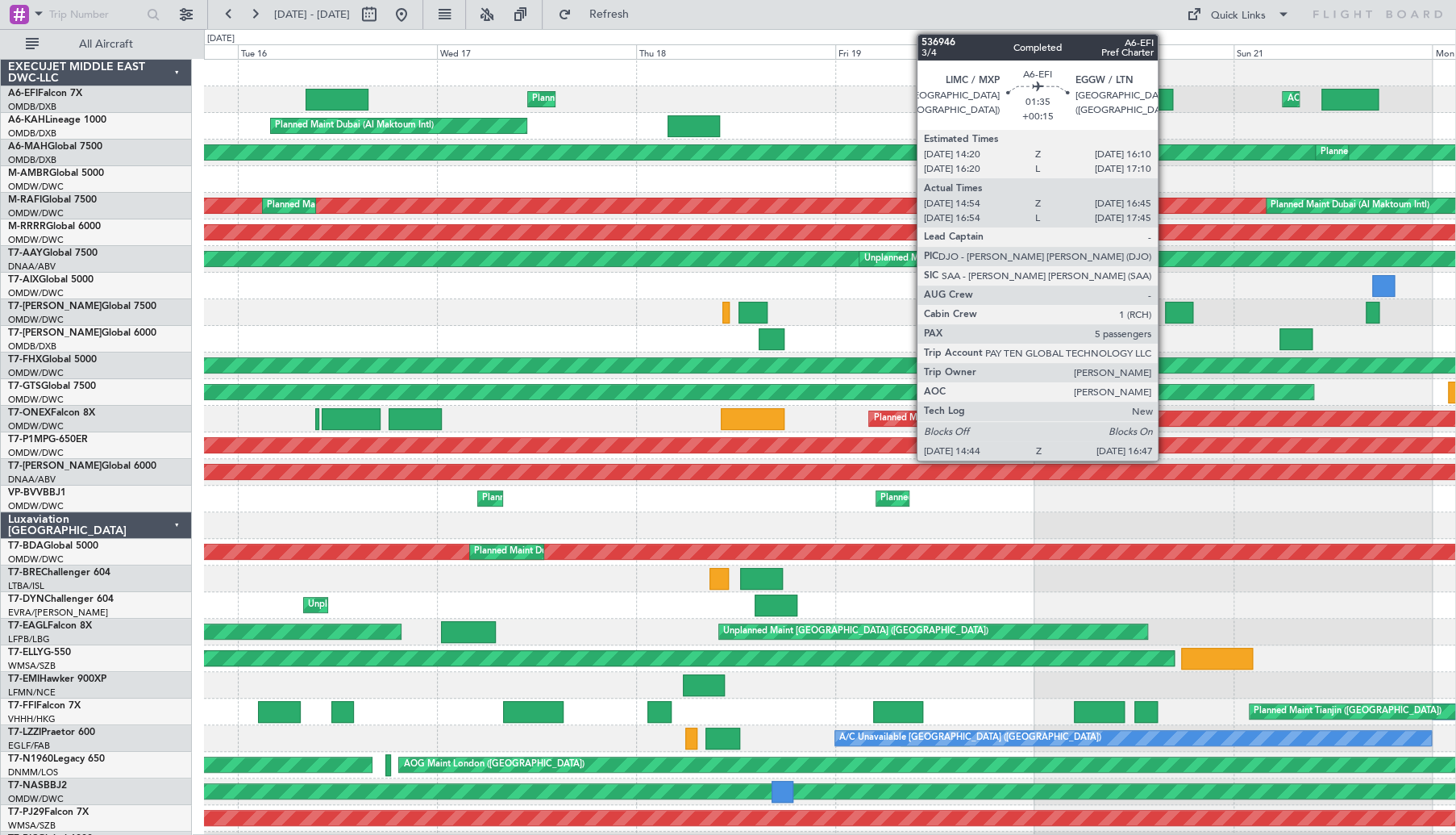
click at [1165, 99] on div at bounding box center [1164, 99] width 18 height 21
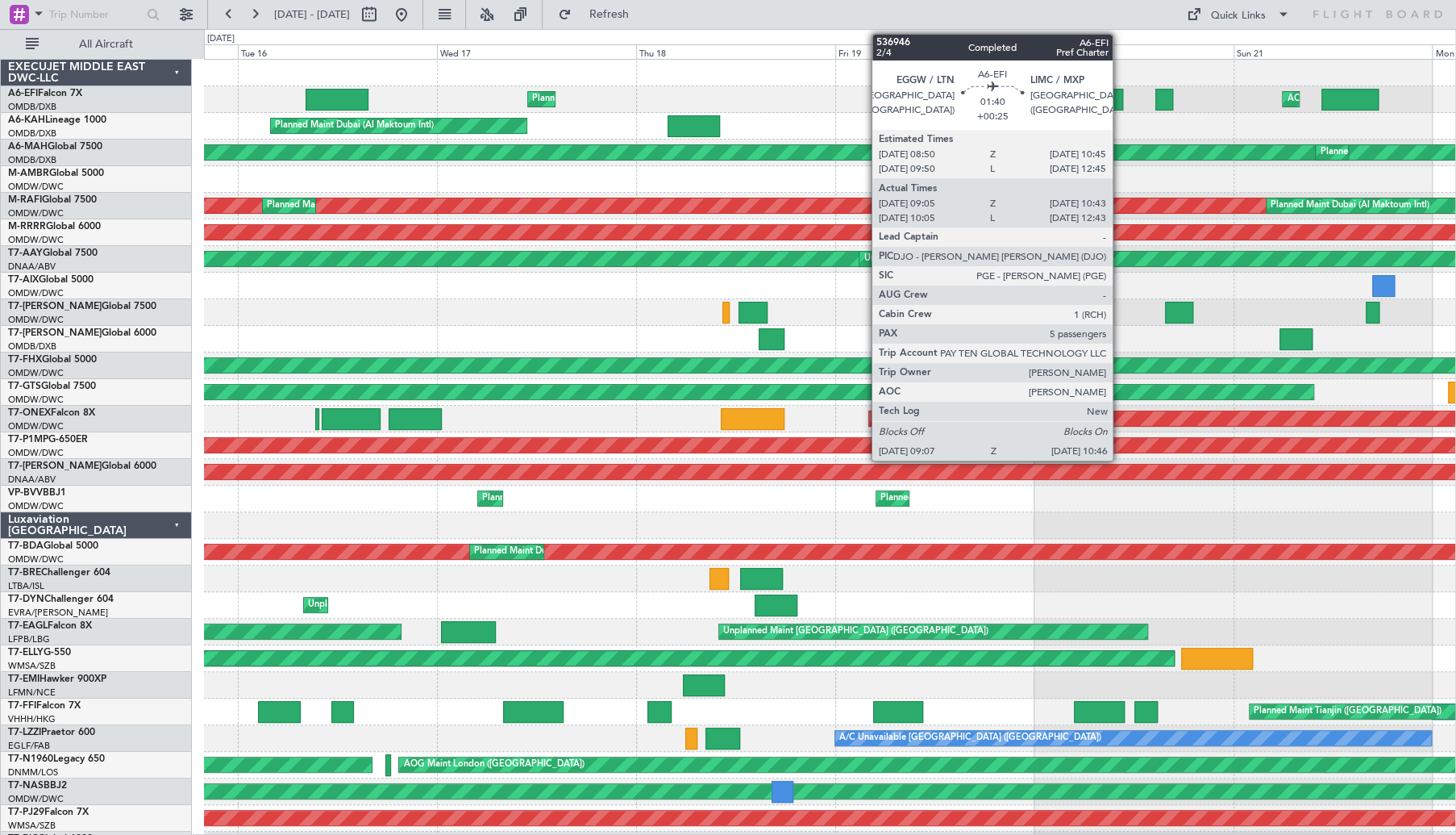
click at [1120, 101] on div at bounding box center [1115, 99] width 14 height 21
